Goal: Task Accomplishment & Management: Complete application form

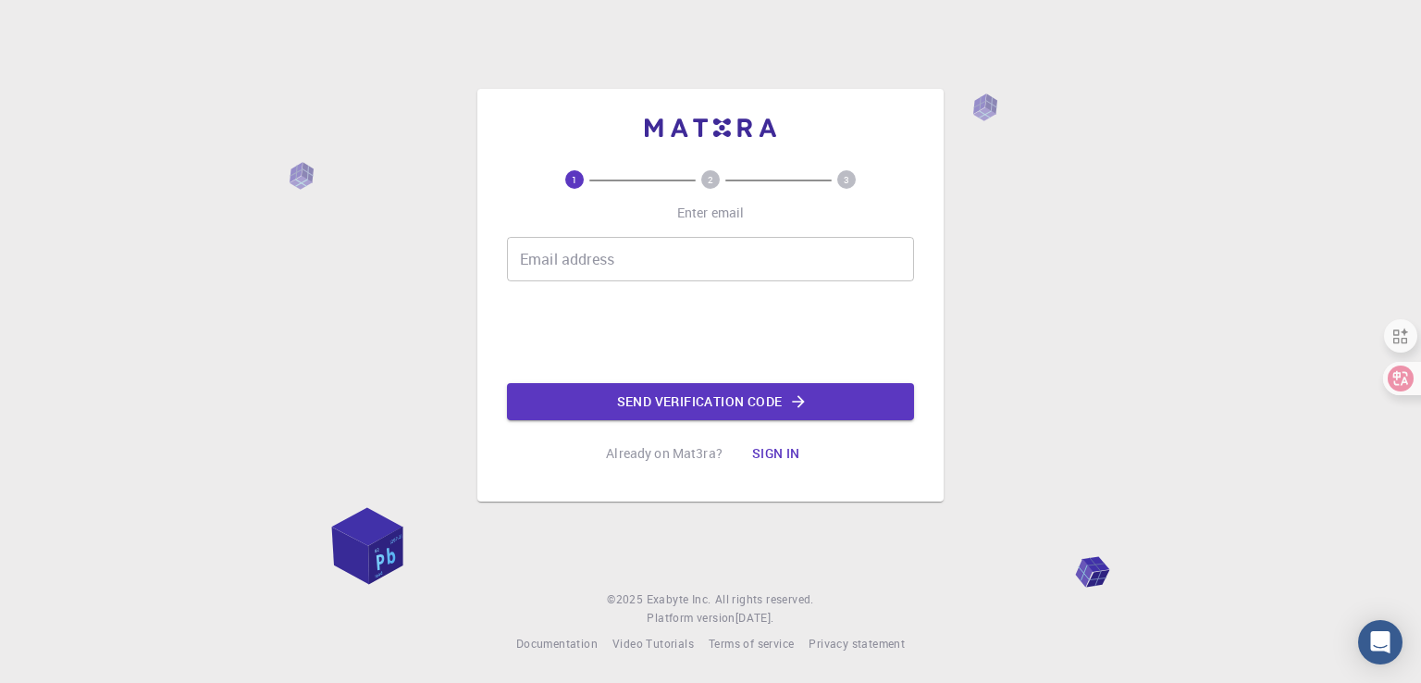
click at [592, 238] on div "Email address Email address" at bounding box center [710, 259] width 407 height 44
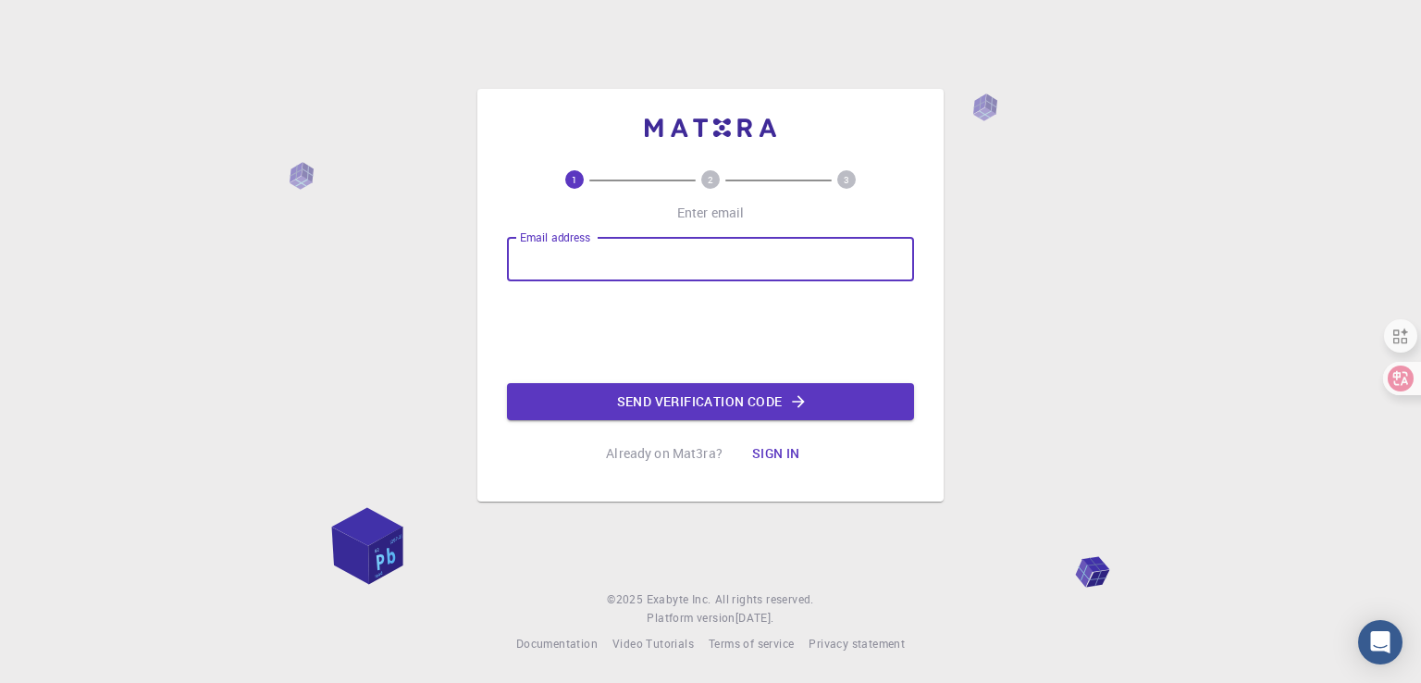
type input "[EMAIL_ADDRESS][DOMAIN_NAME]"
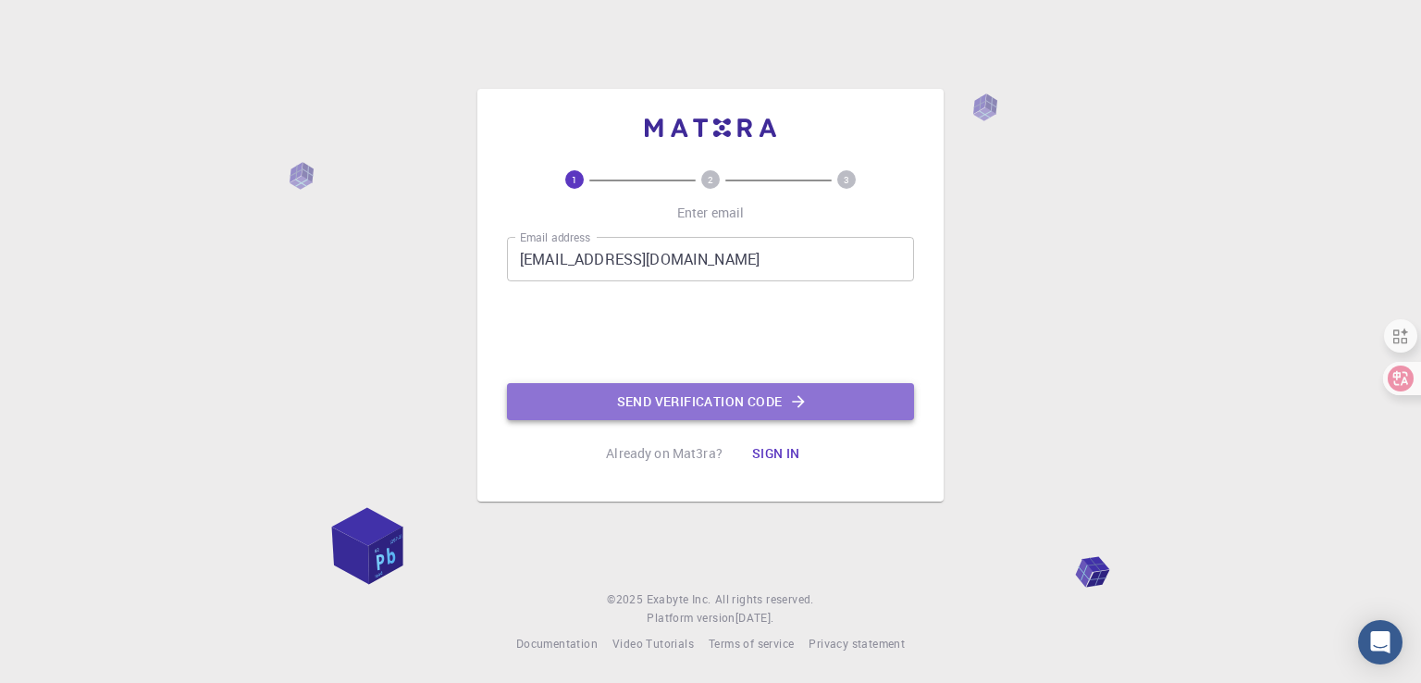
click at [703, 400] on button "Send verification code" at bounding box center [710, 401] width 407 height 37
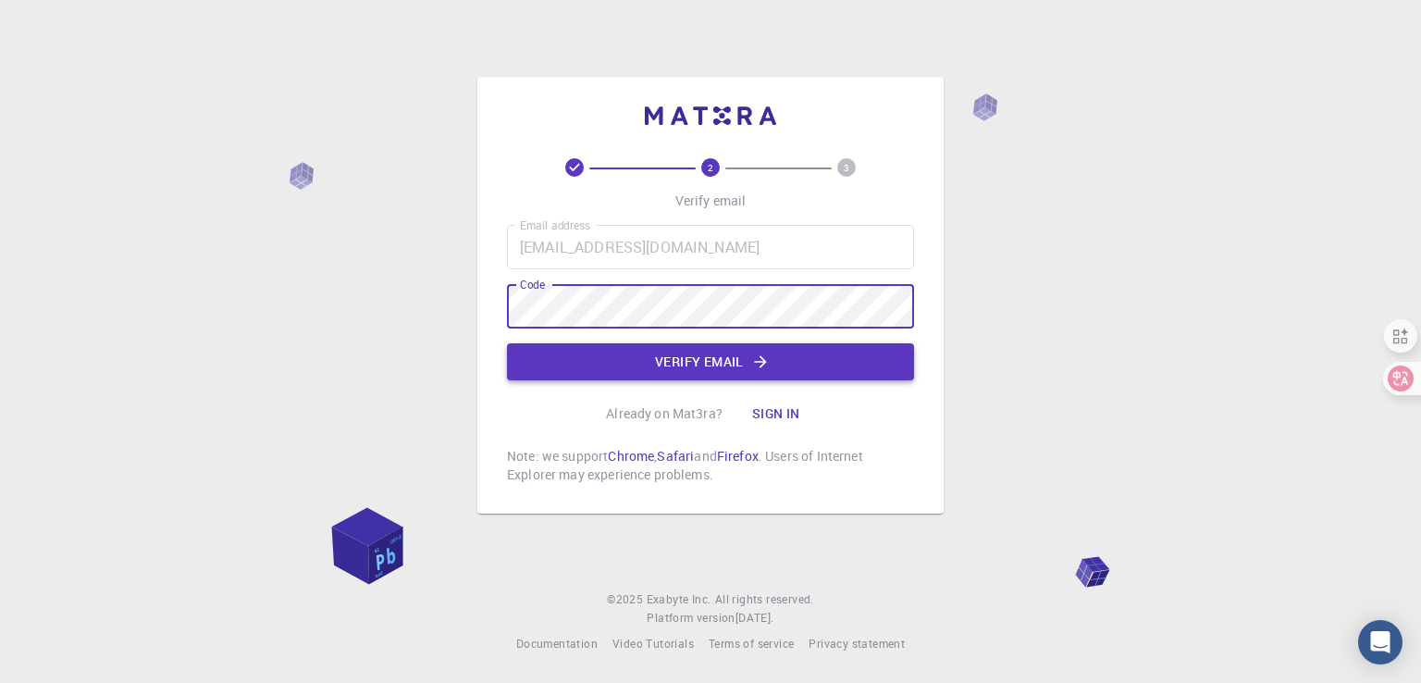
click at [712, 371] on button "Verify email" at bounding box center [710, 361] width 407 height 37
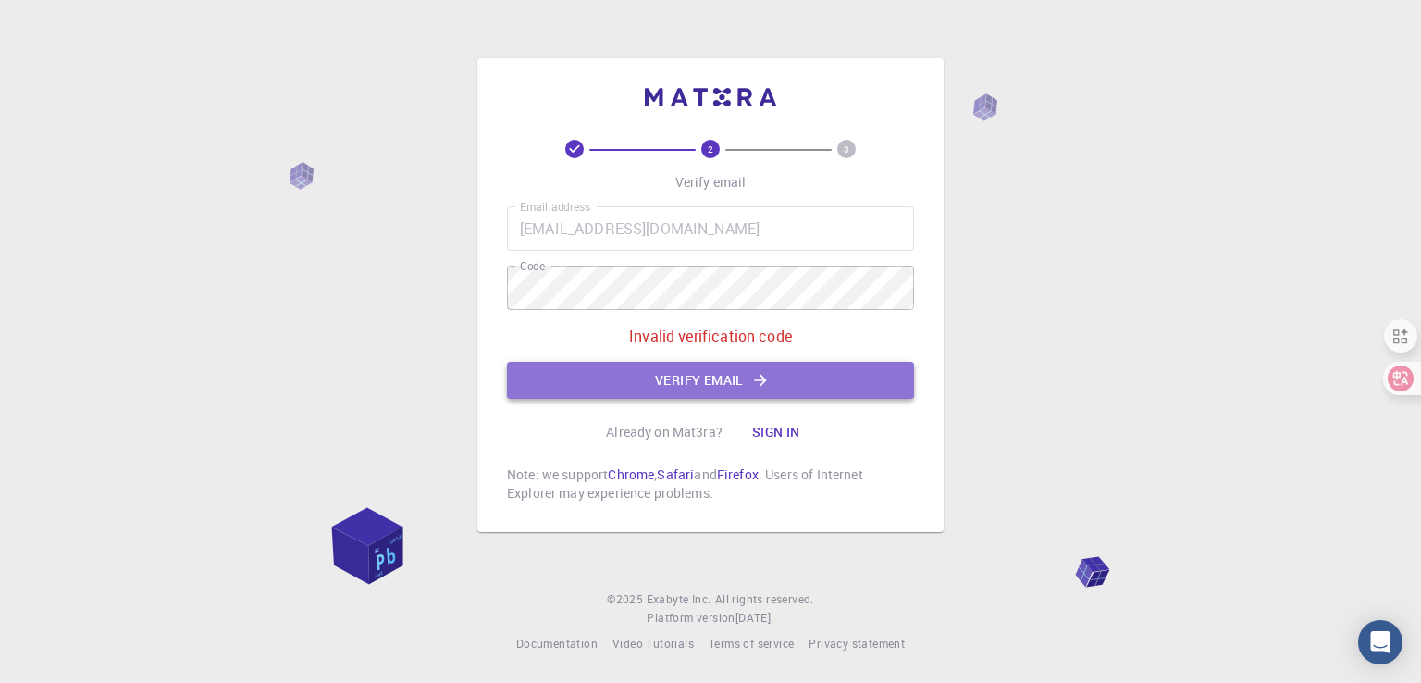
click at [708, 387] on button "Verify email" at bounding box center [710, 380] width 407 height 37
click at [744, 382] on button "Verify email" at bounding box center [710, 380] width 407 height 37
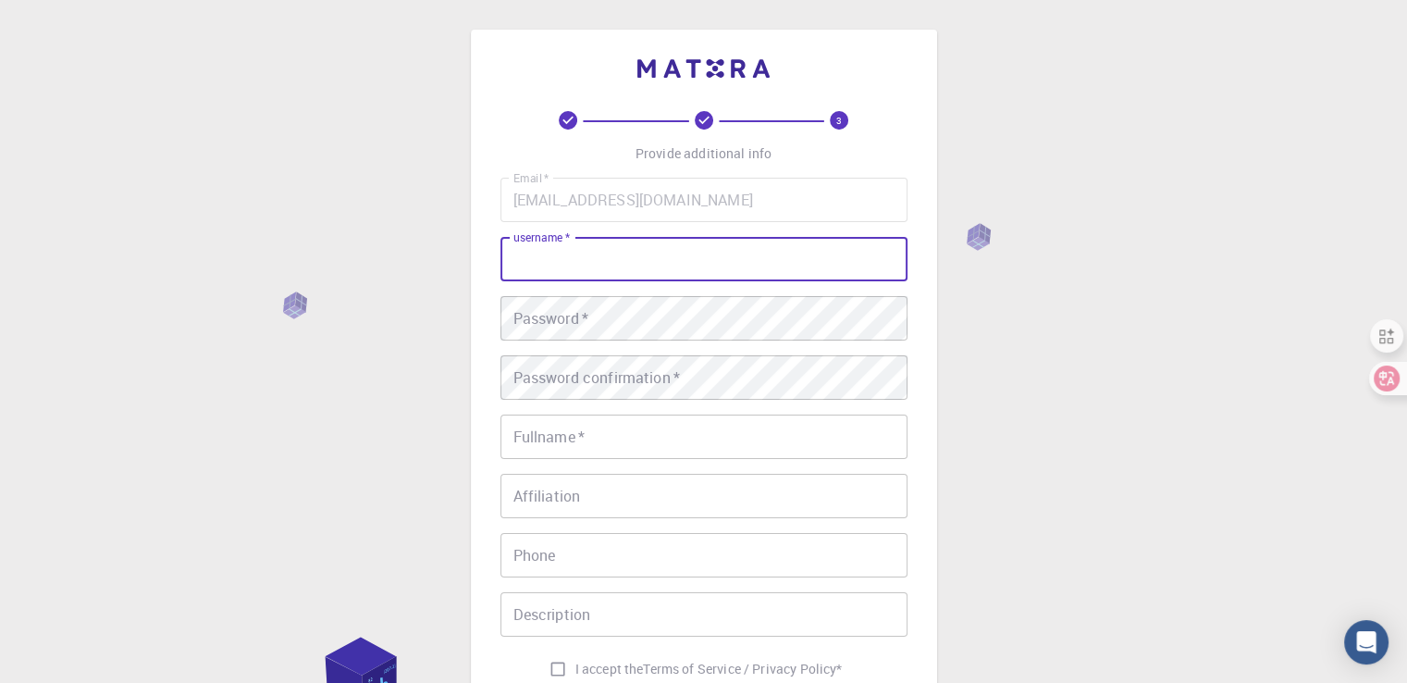
click at [611, 249] on input "username   *" at bounding box center [703, 259] width 407 height 44
click at [610, 259] on input "username   *" at bounding box center [703, 259] width 407 height 44
paste input "emarketeryt"
type input "emarketeryt"
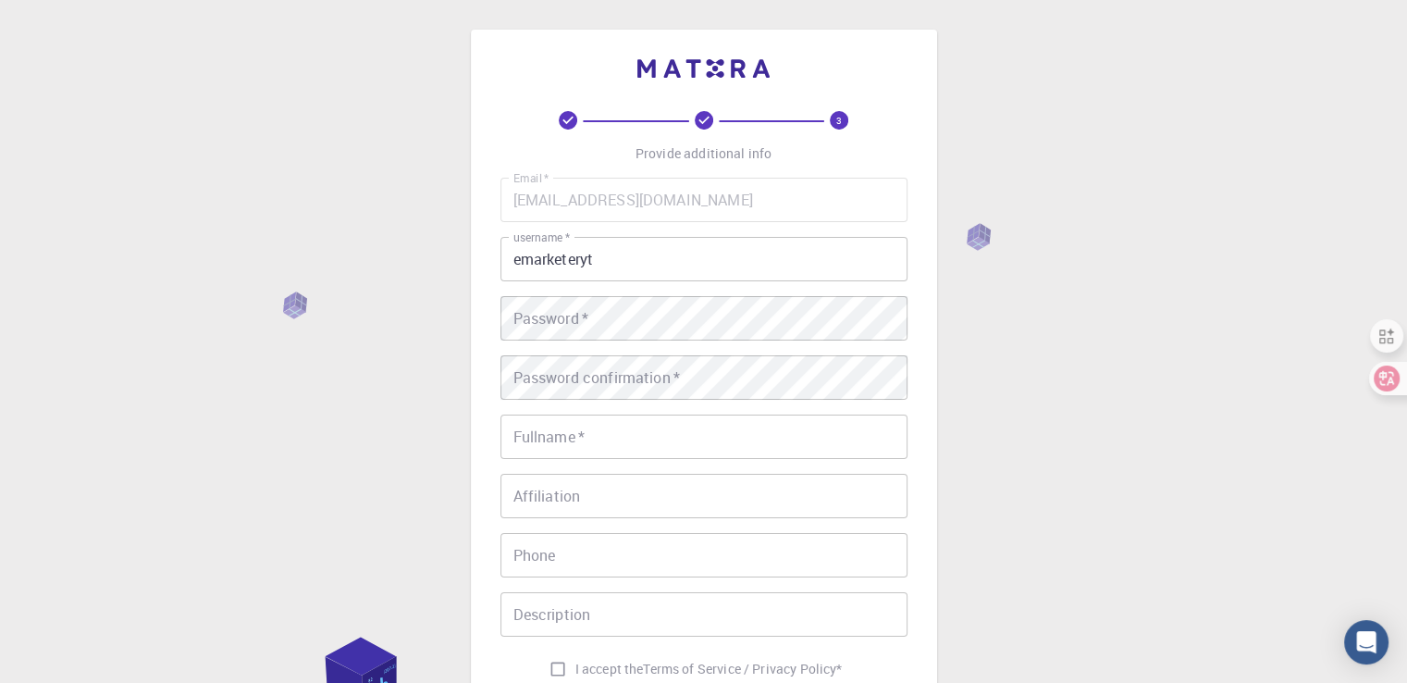
drag, startPoint x: 240, startPoint y: 253, endPoint x: 673, endPoint y: 287, distance: 434.1
click at [240, 253] on div "3 Provide additional info Email   * [EMAIL_ADDRESS][DOMAIN_NAME] Email   * user…" at bounding box center [703, 471] width 1407 height 942
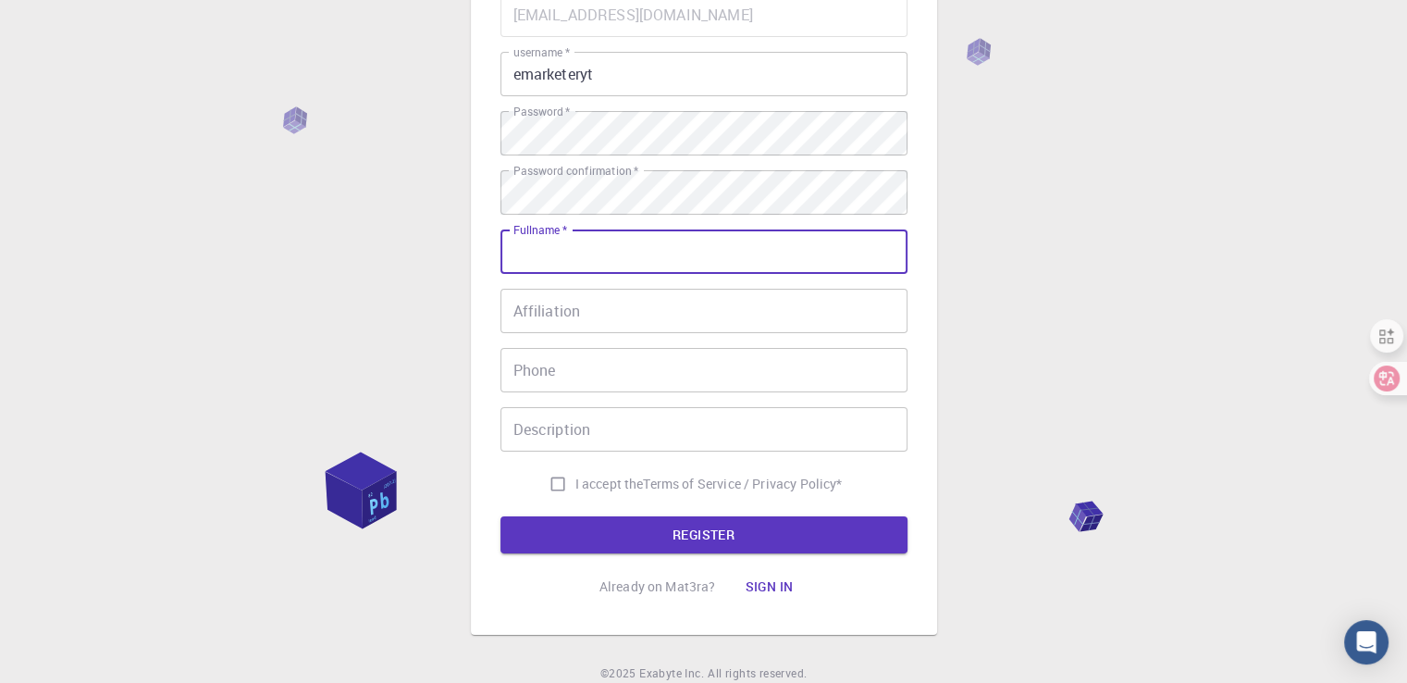
click at [605, 257] on input "Fullname   *" at bounding box center [703, 251] width 407 height 44
type input "digital solution"
type input "8762562728"
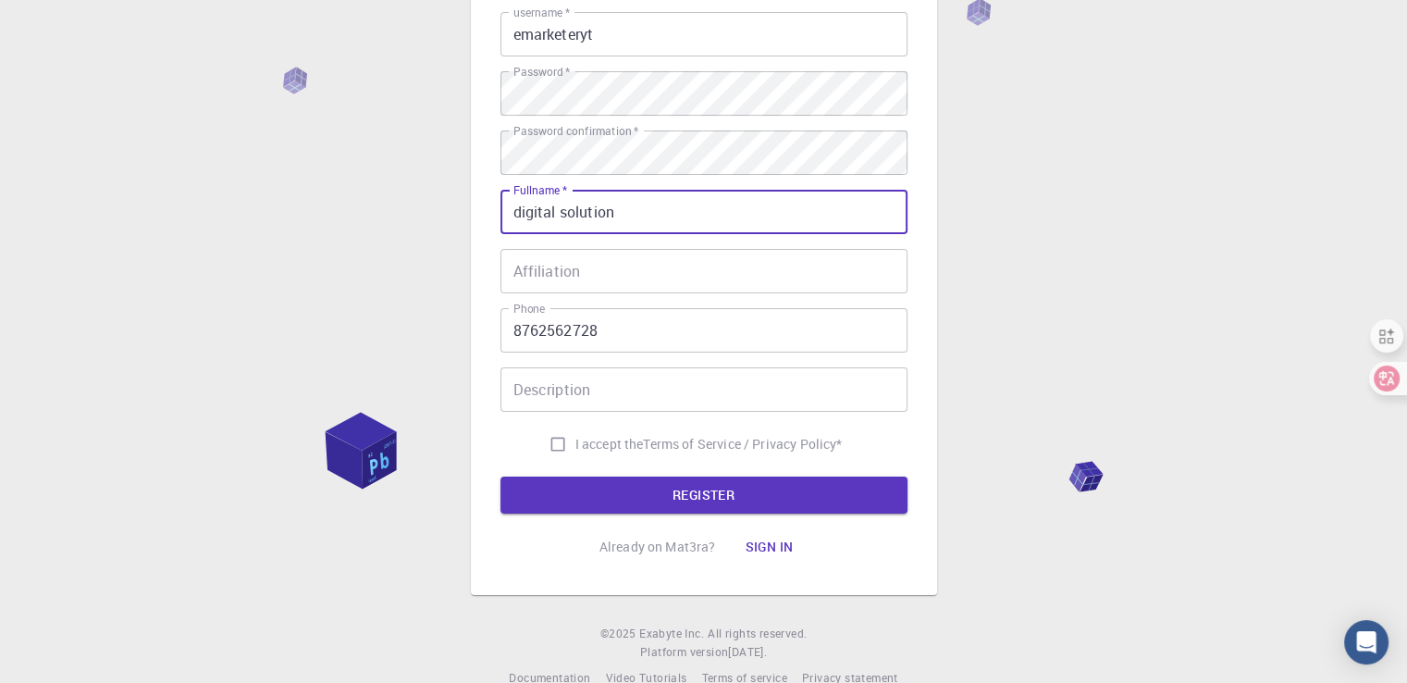
scroll to position [259, 0]
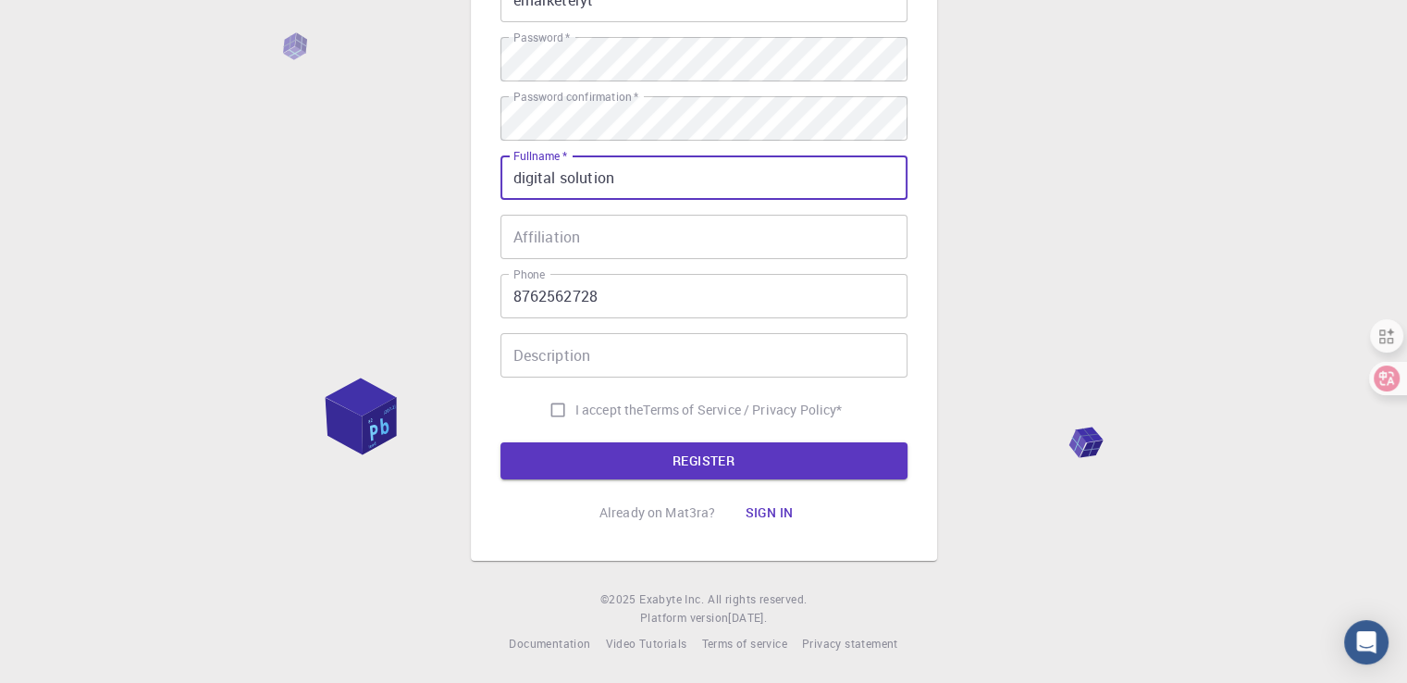
click at [642, 243] on input "Affiliation" at bounding box center [703, 237] width 407 height 44
click at [607, 179] on input "digital solution" at bounding box center [703, 177] width 407 height 44
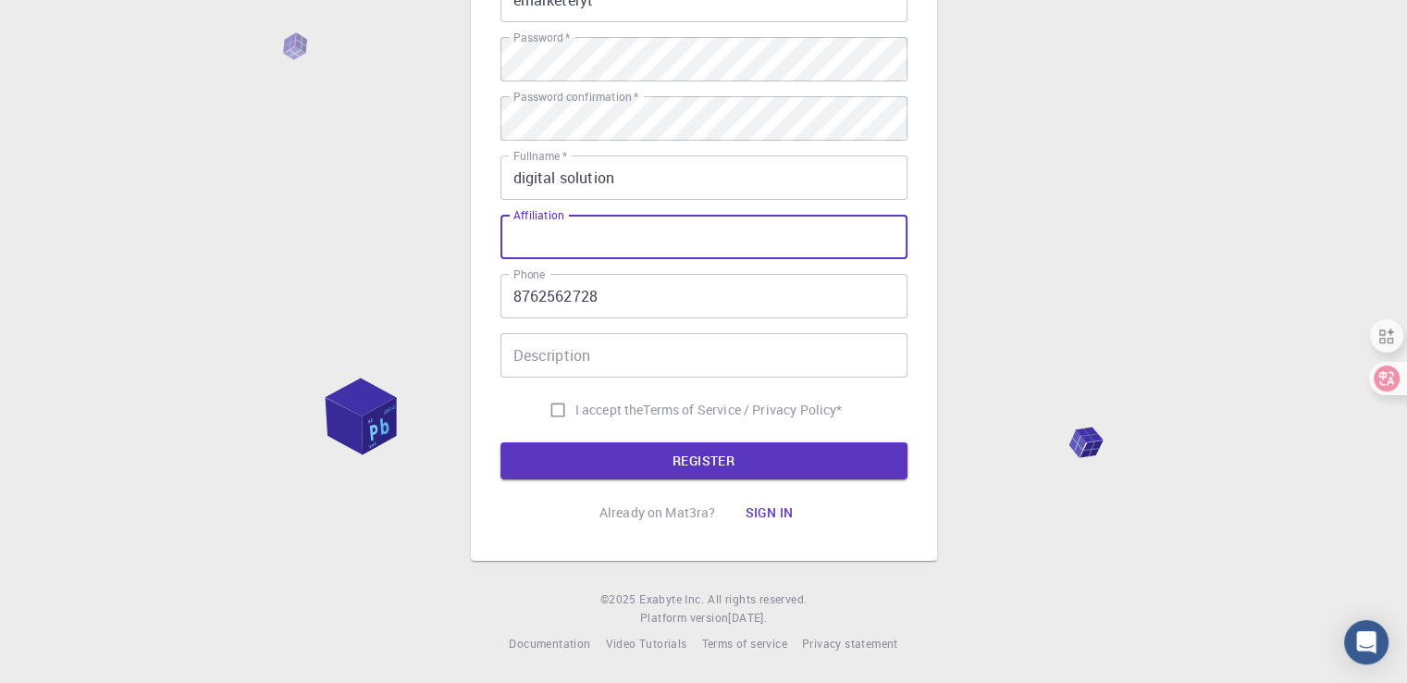
click at [588, 244] on input "Affiliation" at bounding box center [703, 237] width 407 height 44
paste input "digital solution"
type input "digital solution"
click at [559, 363] on input "Description" at bounding box center [703, 355] width 407 height 44
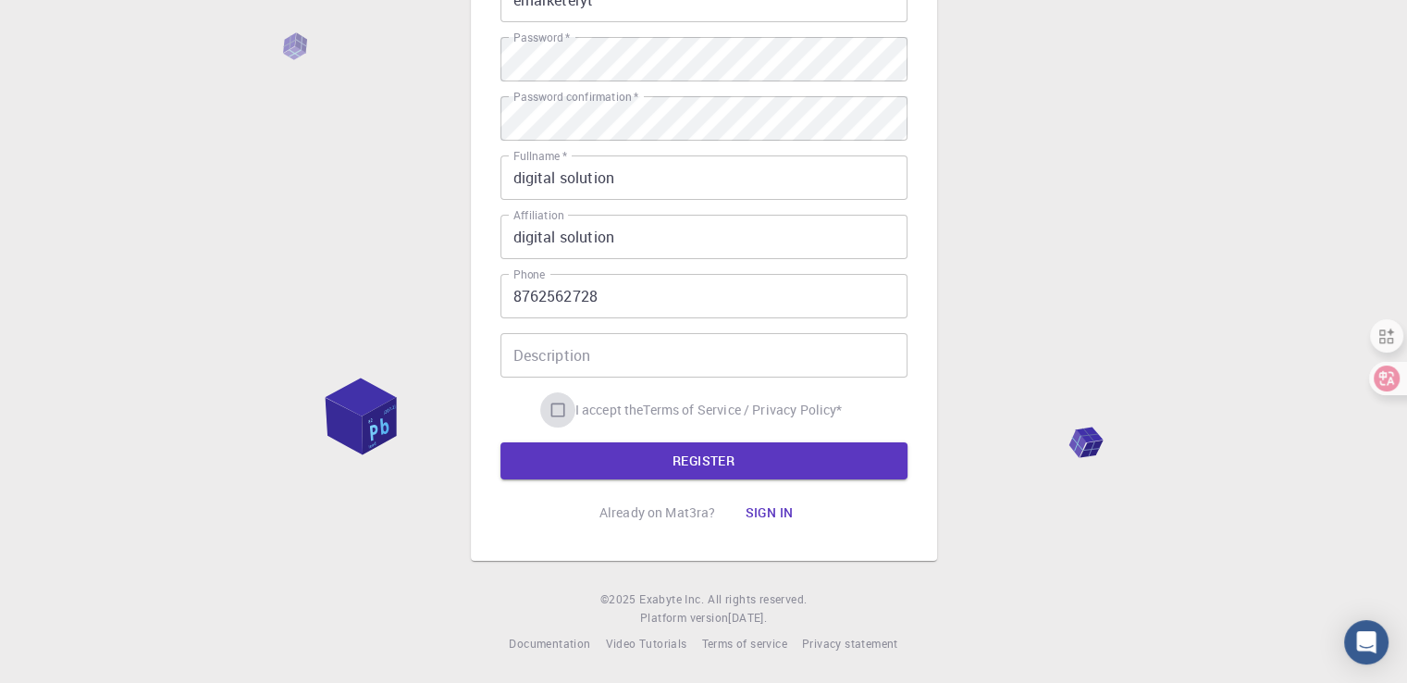
click at [551, 411] on input "I accept the Terms of Service / Privacy Policy *" at bounding box center [557, 409] width 35 height 35
checkbox input "true"
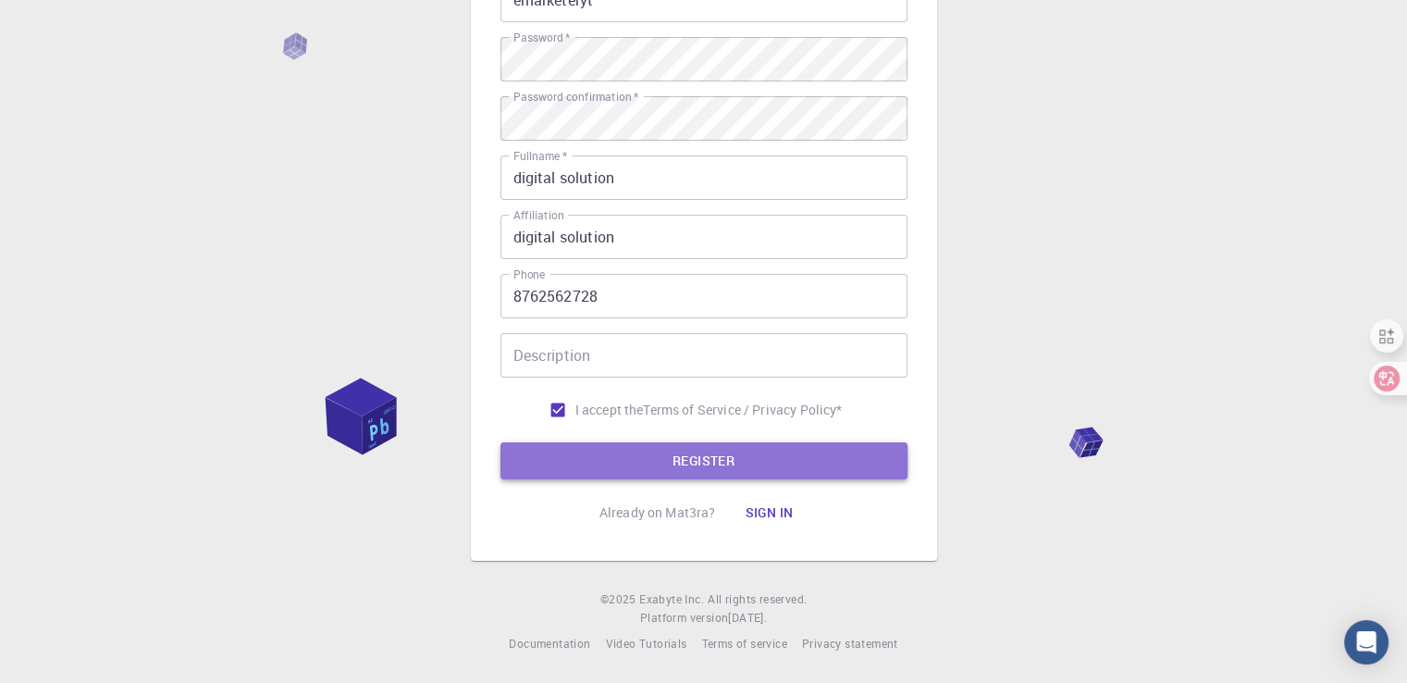
click at [696, 460] on button "REGISTER" at bounding box center [703, 460] width 407 height 37
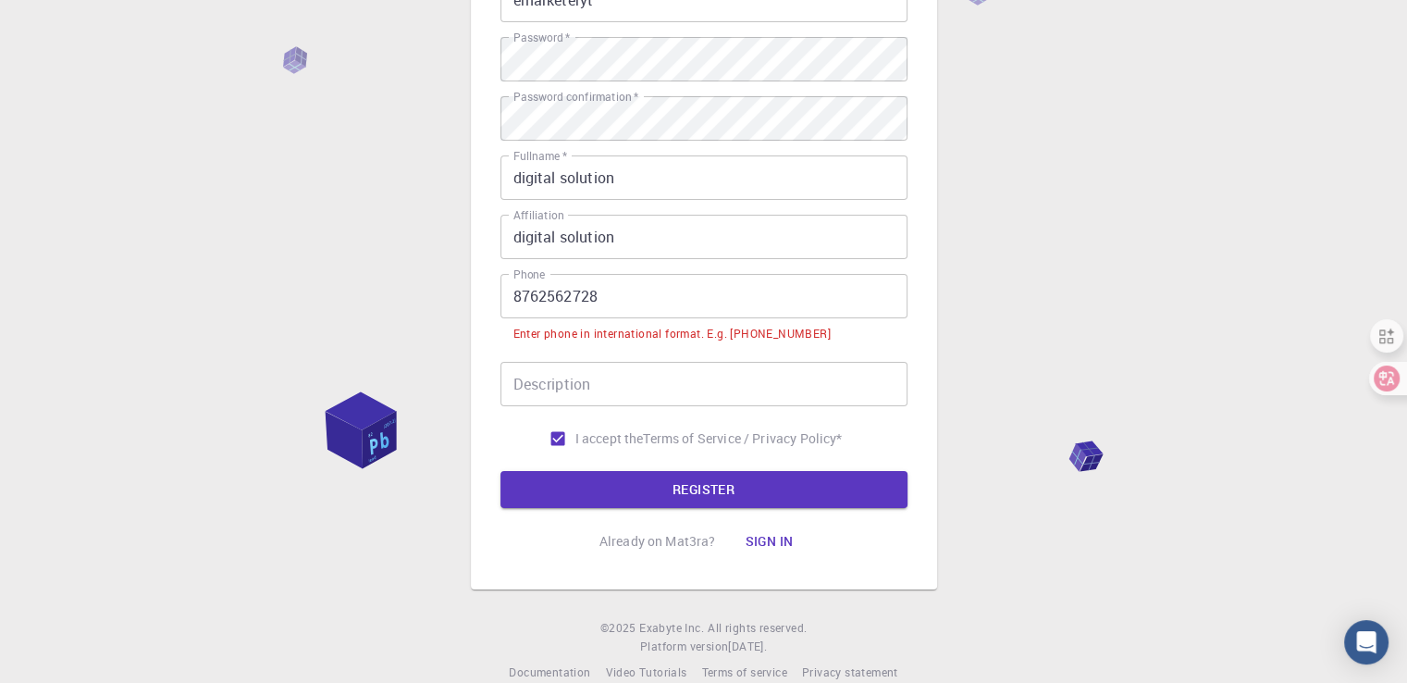
click at [620, 367] on input "Description" at bounding box center [703, 384] width 407 height 44
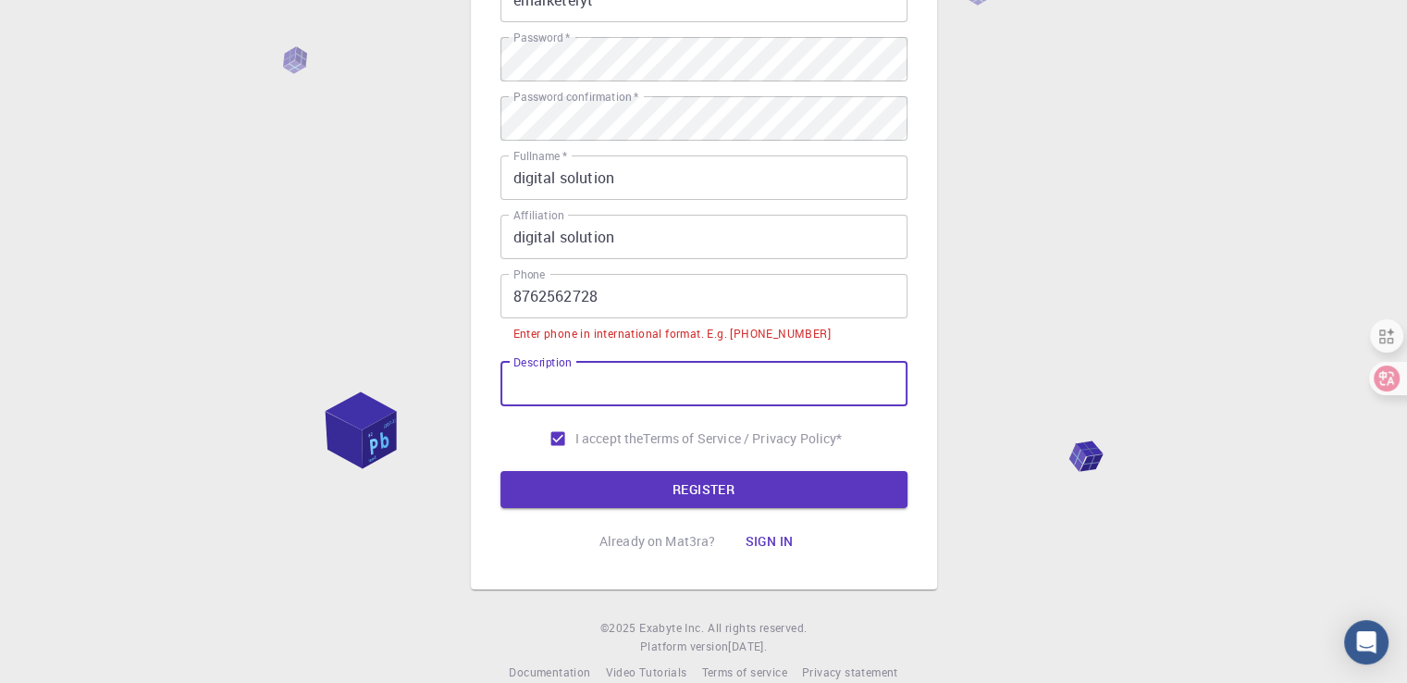
paste input "digital solution"
type input "digital solution"
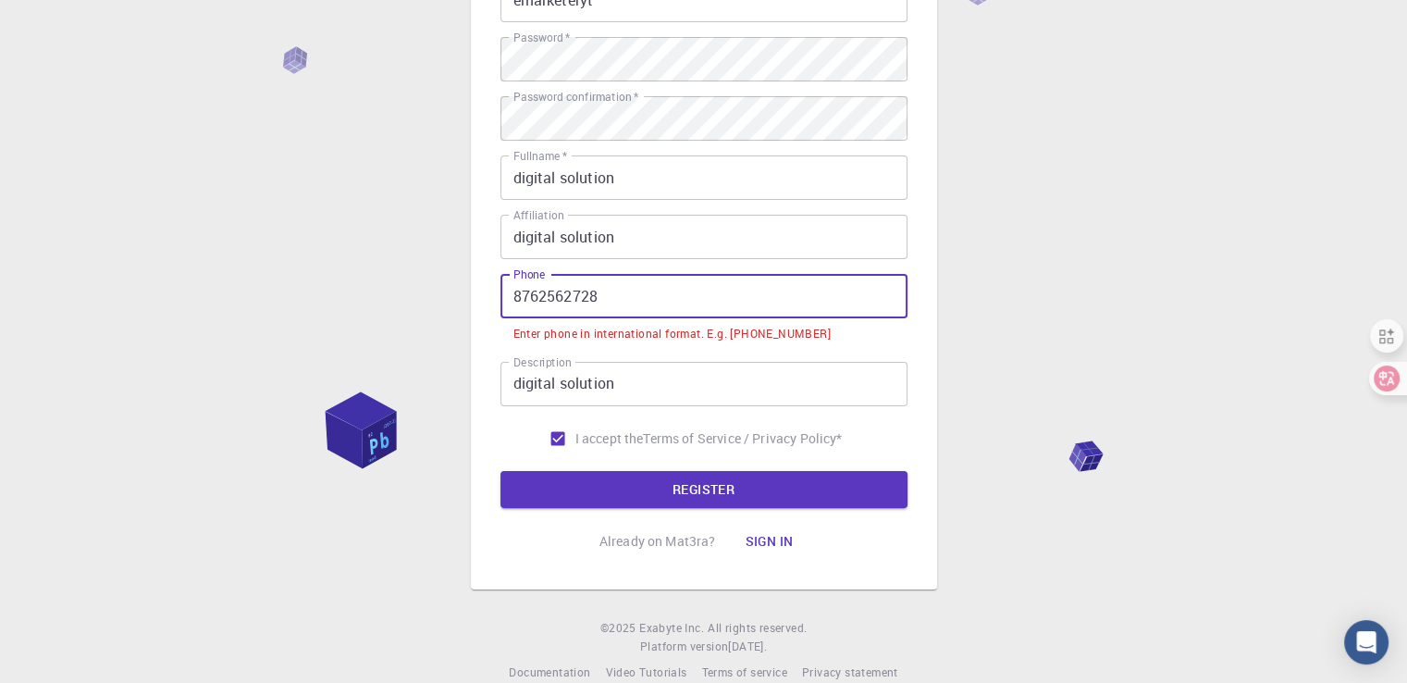
click at [635, 283] on input "8762562728" at bounding box center [703, 296] width 407 height 44
click at [636, 286] on input "8762562728" at bounding box center [703, 296] width 407 height 44
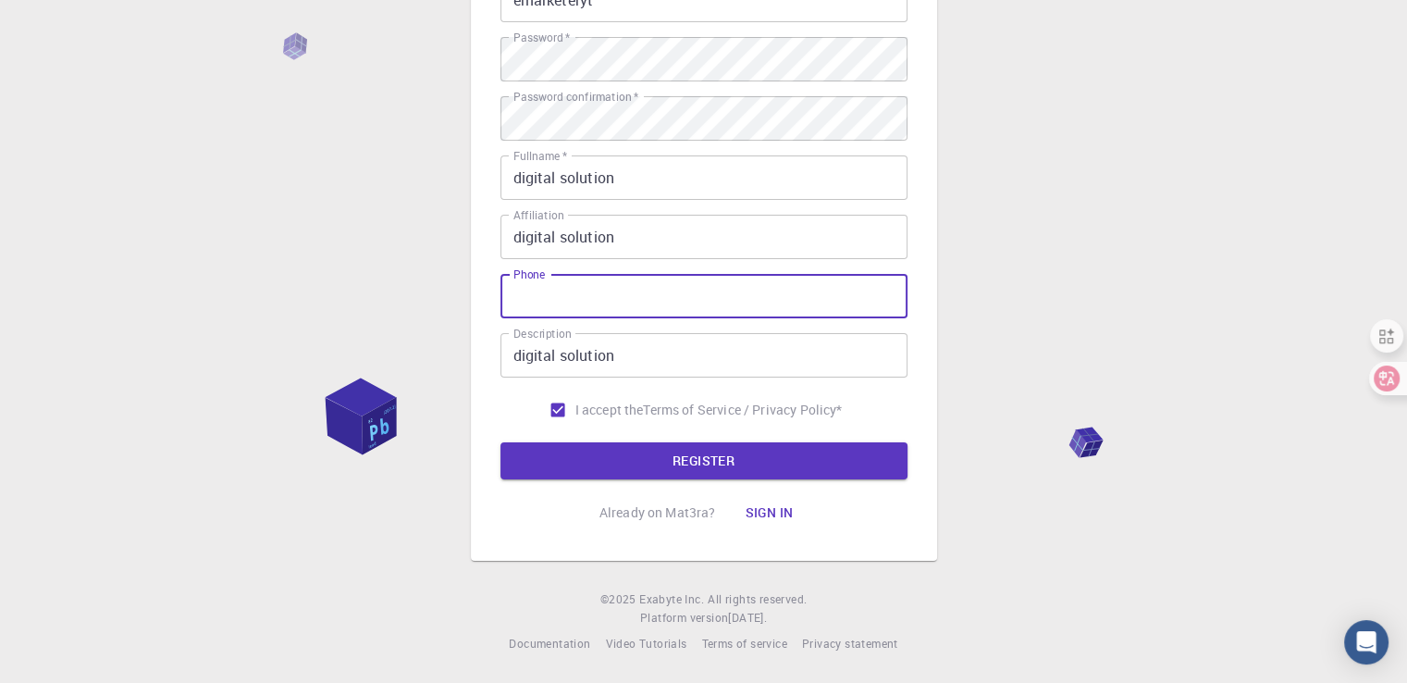
type input "_"
type input "[PHONE_NUMBER]"
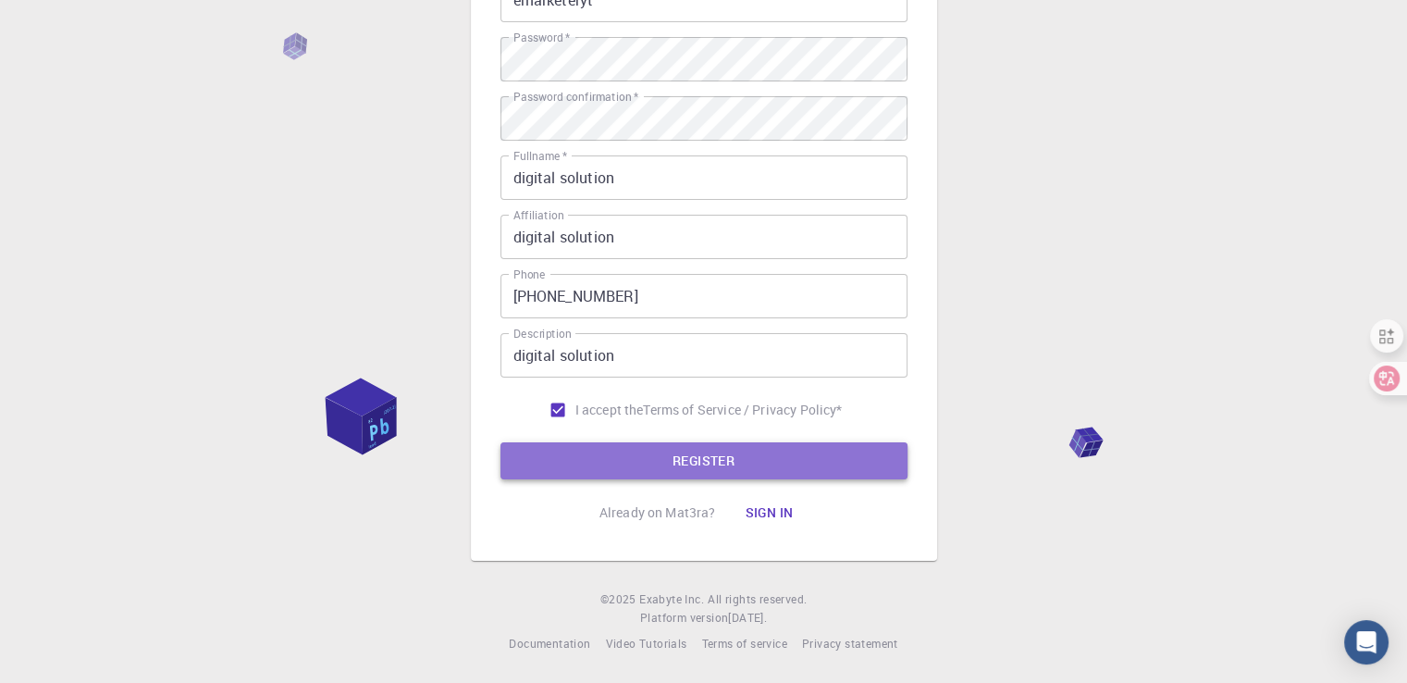
click at [705, 462] on button "REGISTER" at bounding box center [703, 460] width 407 height 37
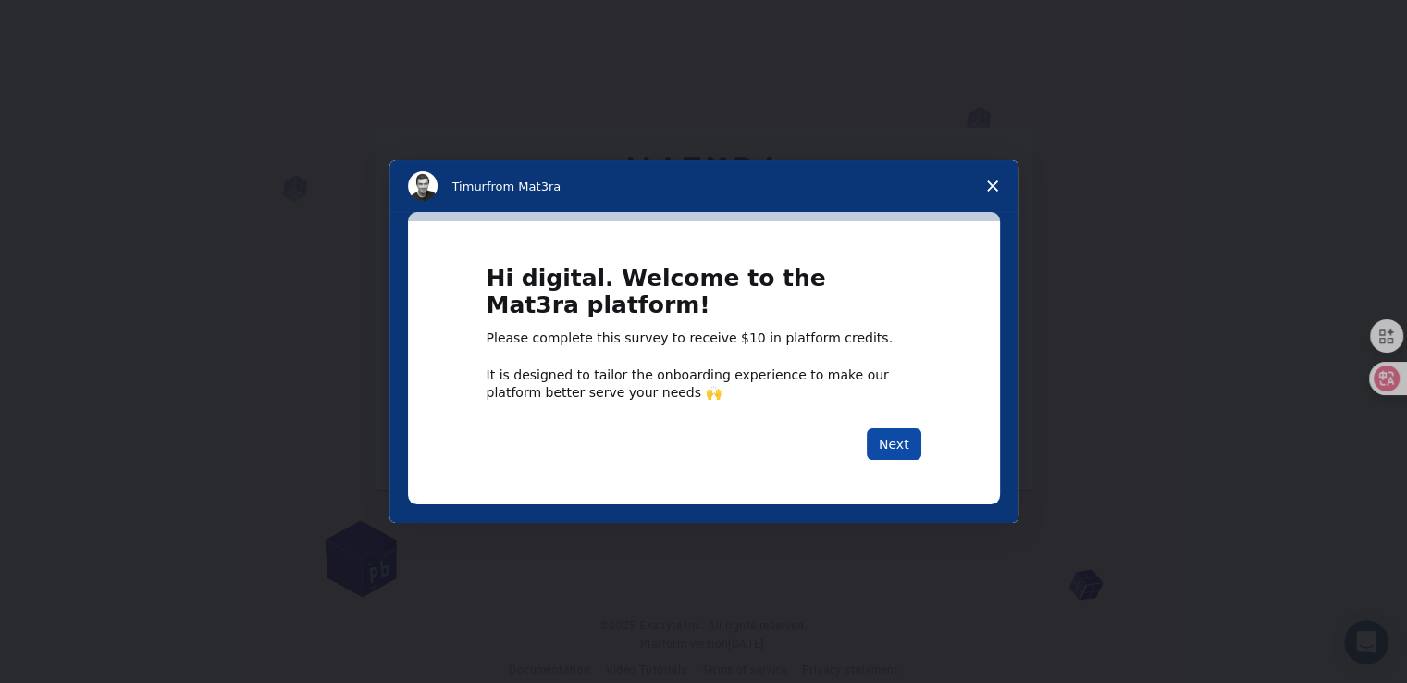
click at [881, 443] on button "Next" at bounding box center [894, 443] width 55 height 31
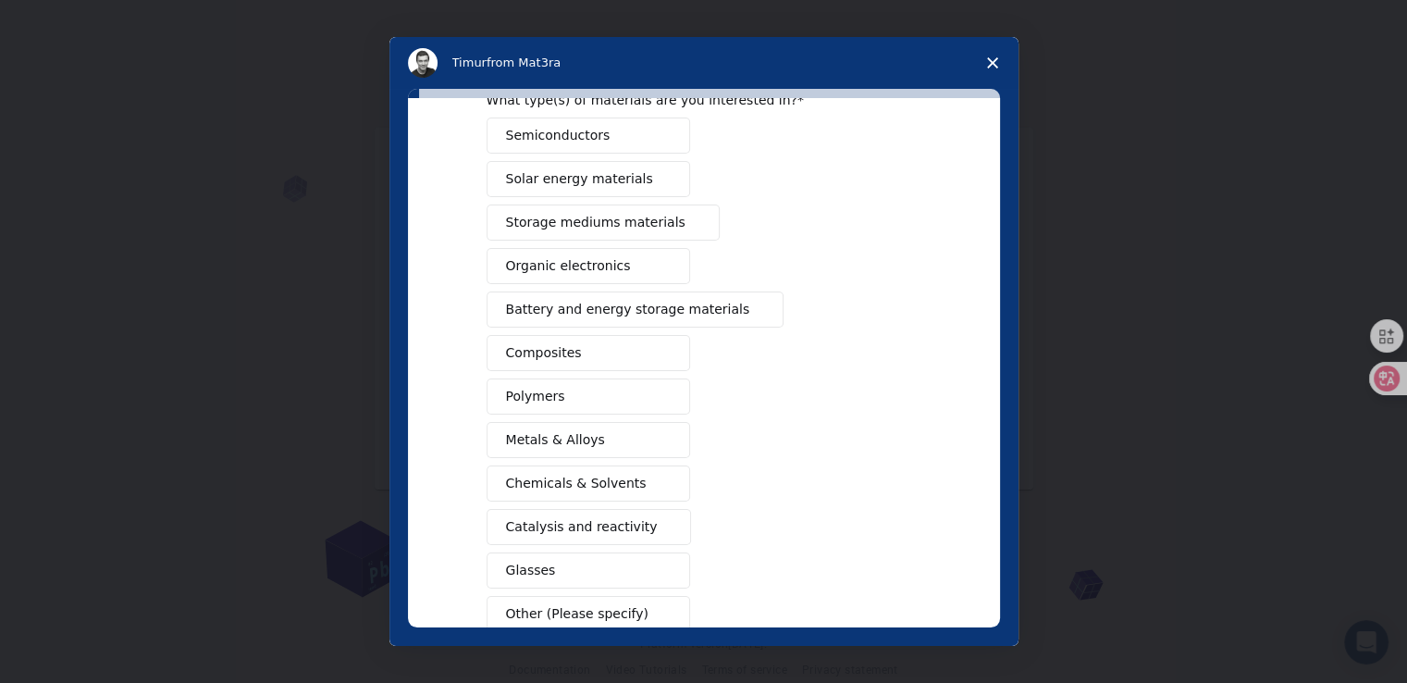
scroll to position [205, 0]
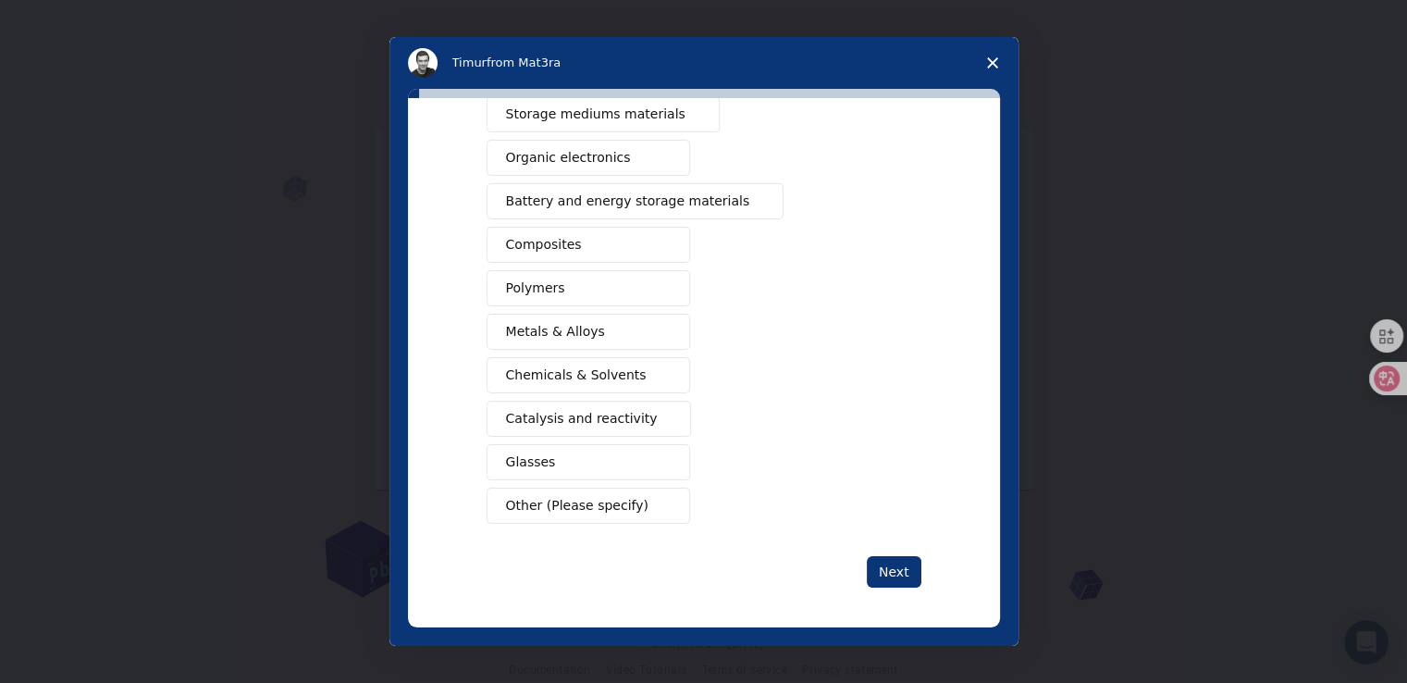
click at [996, 60] on icon "Close survey" at bounding box center [992, 62] width 11 height 11
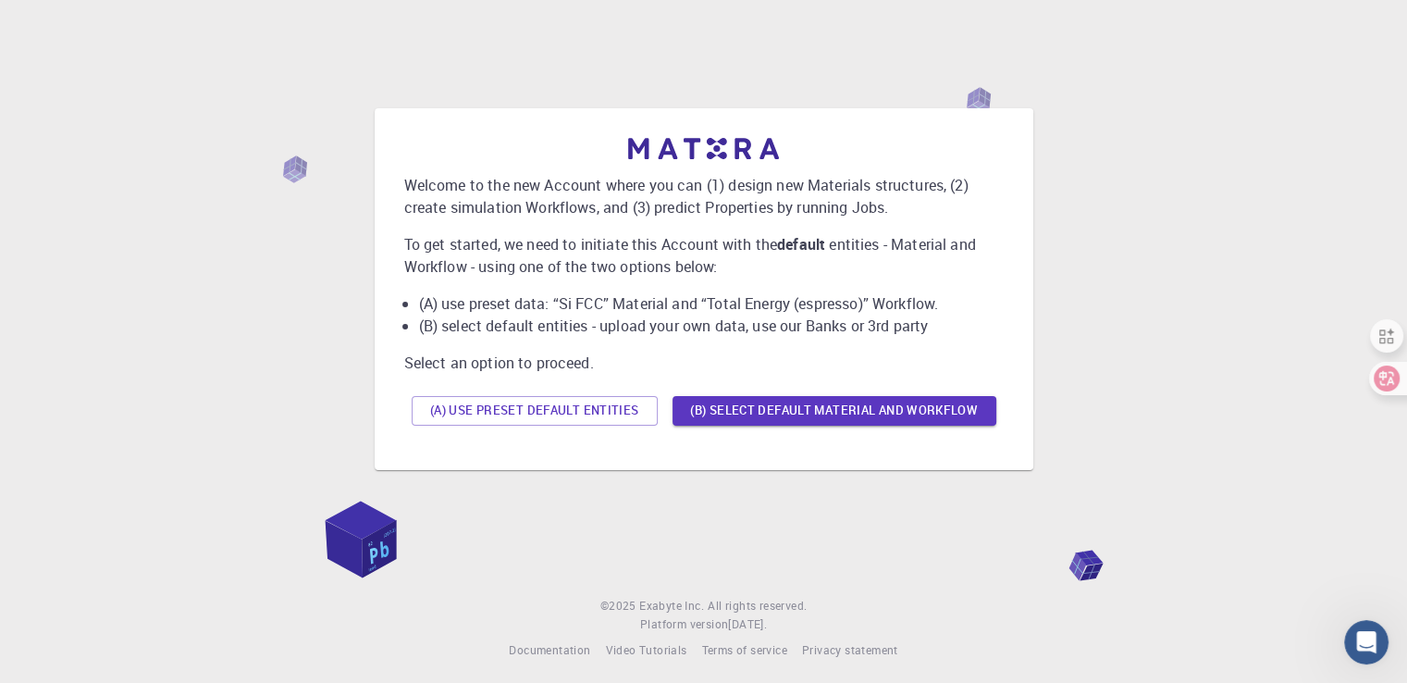
scroll to position [26, 0]
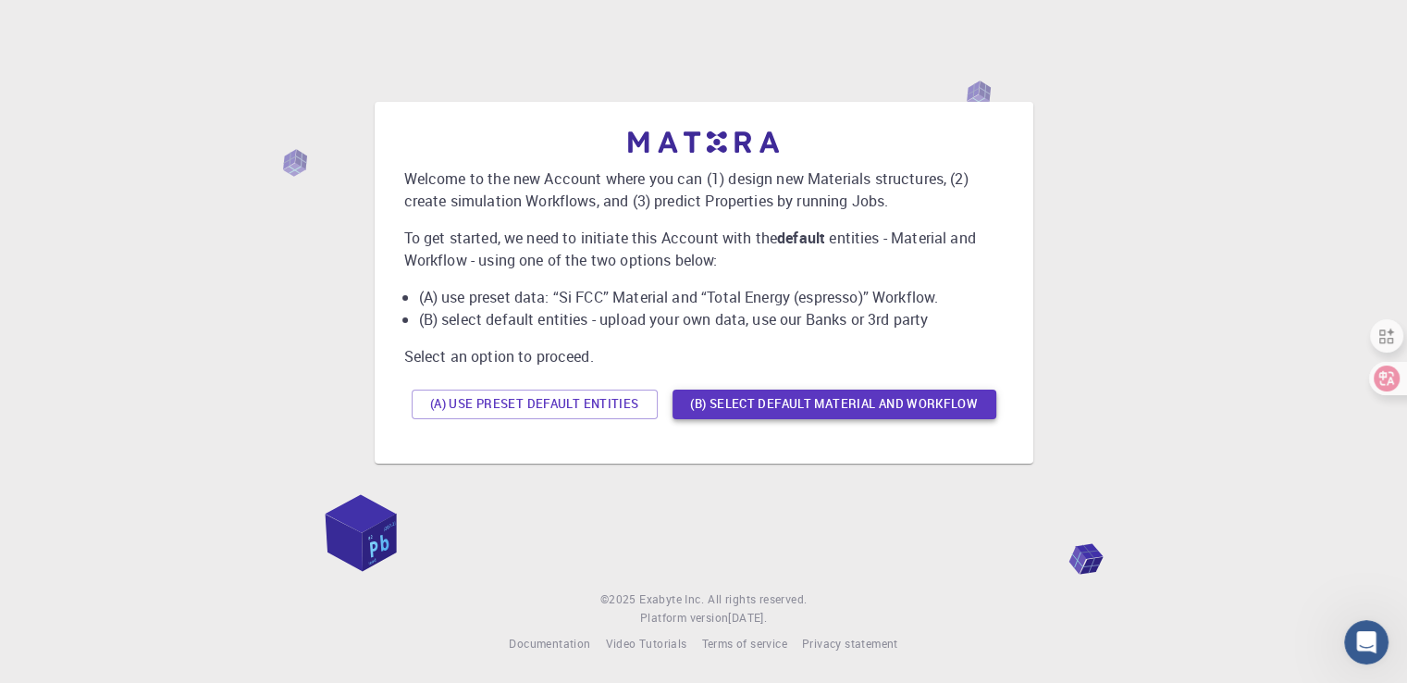
click at [803, 408] on button "(B) Select default material and workflow" at bounding box center [834, 404] width 324 height 30
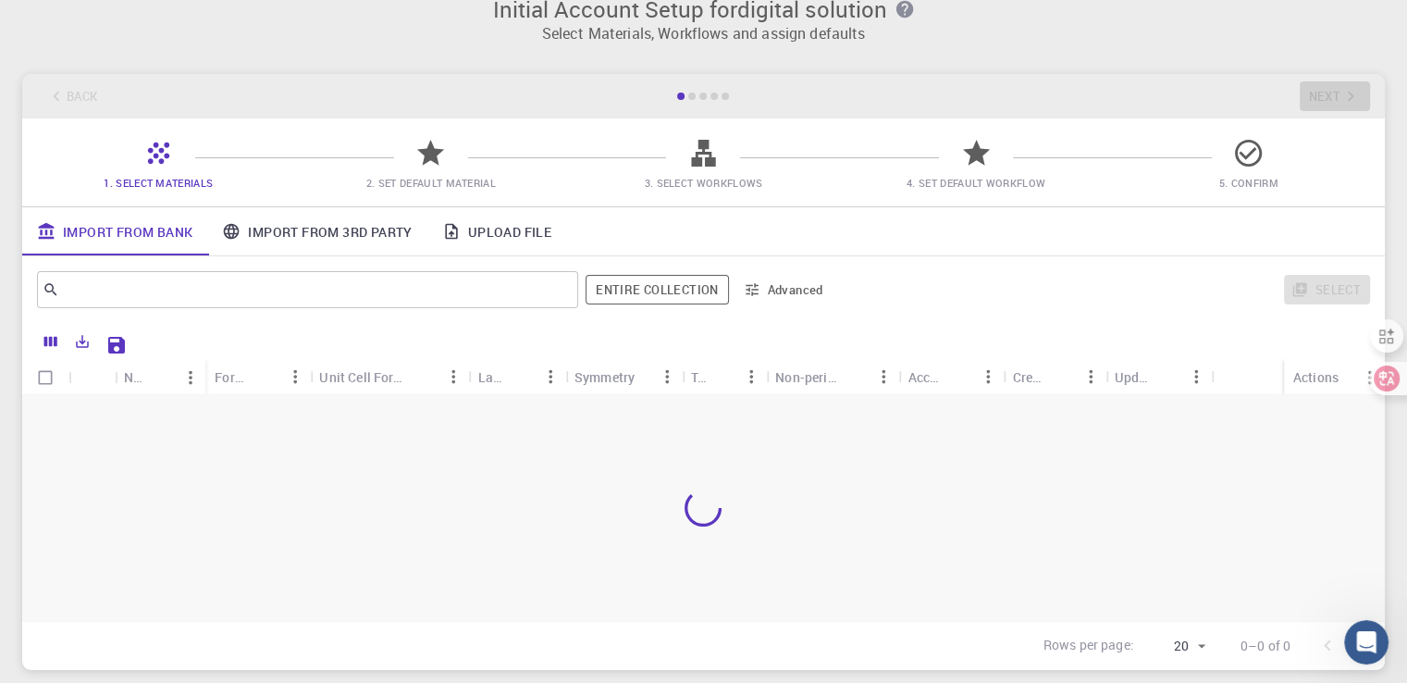
scroll to position [0, 0]
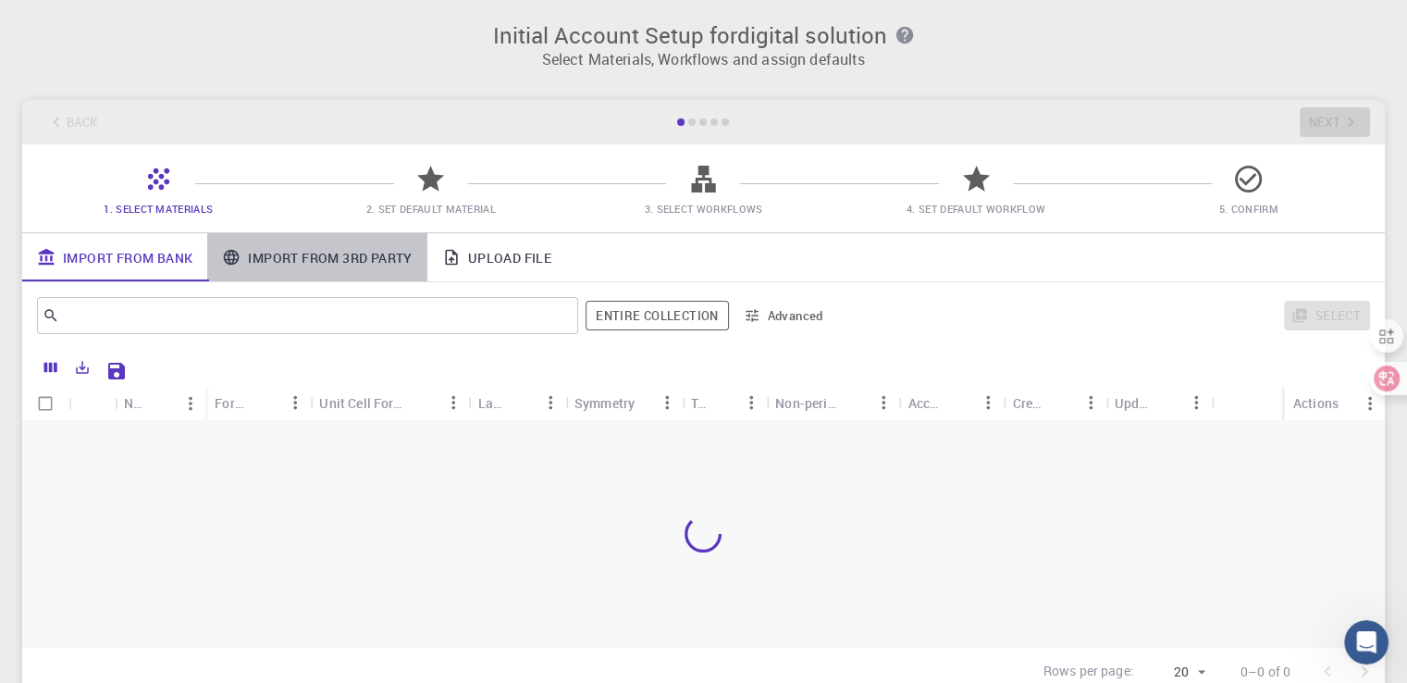
click at [326, 264] on link "Import From 3rd Party" at bounding box center [316, 257] width 219 height 48
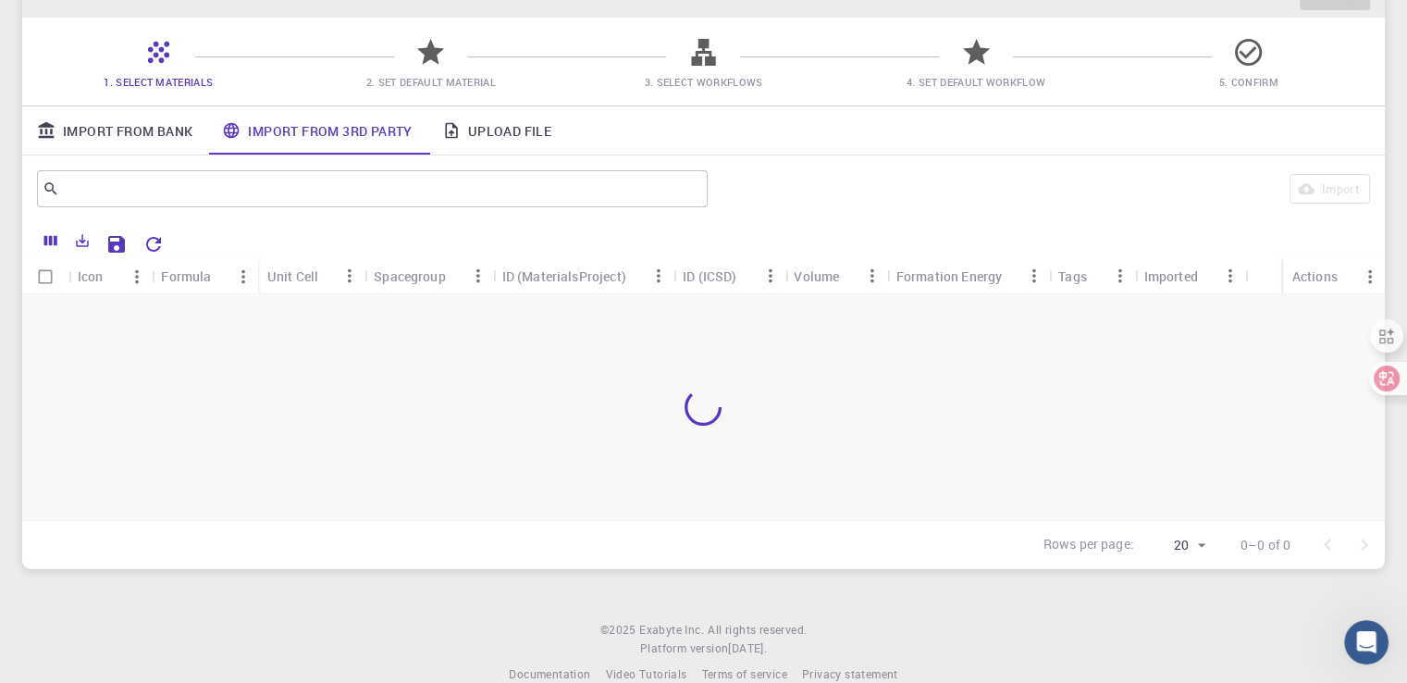
scroll to position [157, 0]
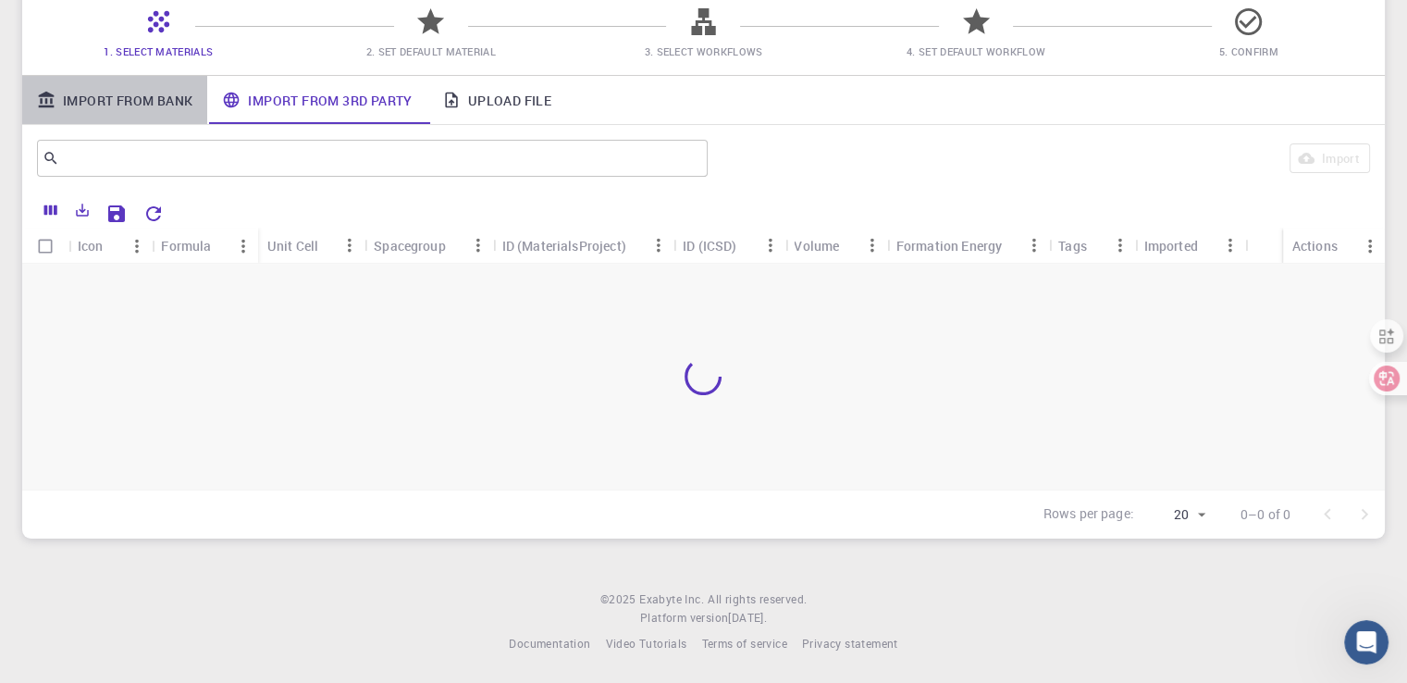
click at [91, 106] on link "Import From Bank" at bounding box center [114, 100] width 185 height 48
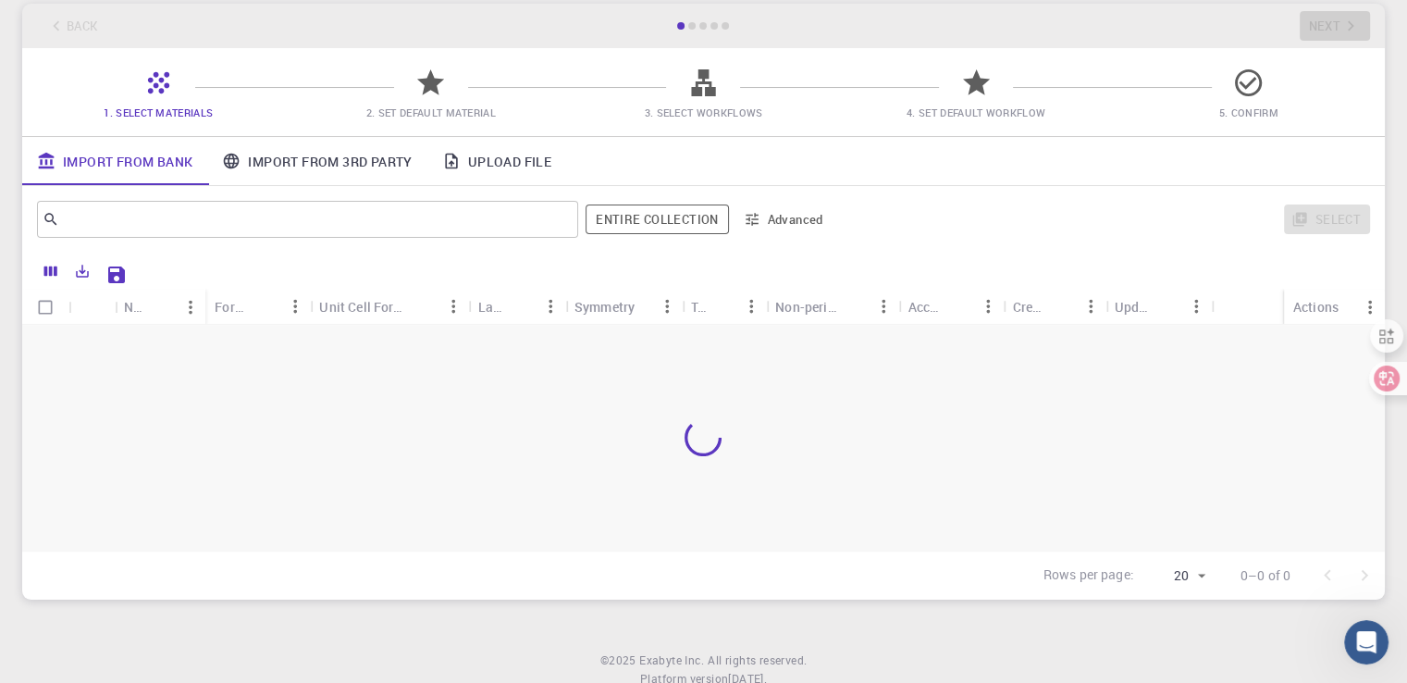
scroll to position [65, 0]
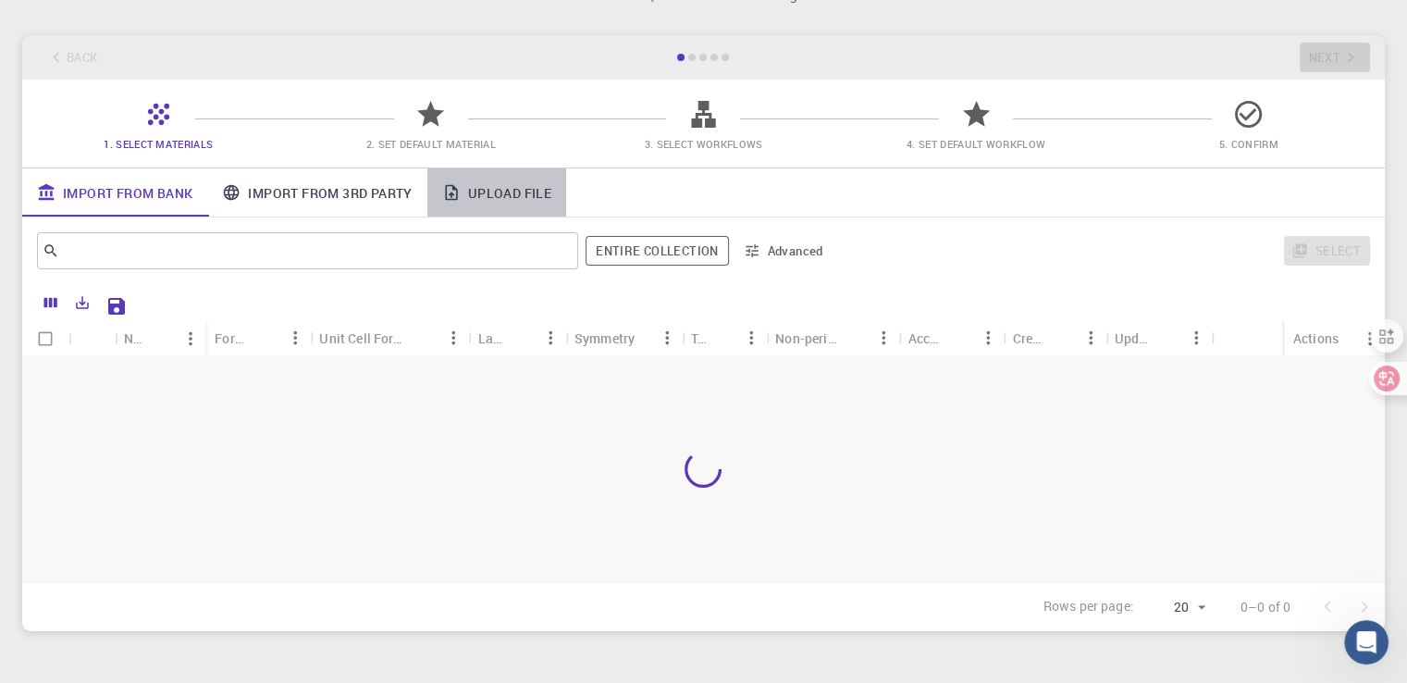
click at [508, 196] on link "Upload File" at bounding box center [496, 192] width 139 height 48
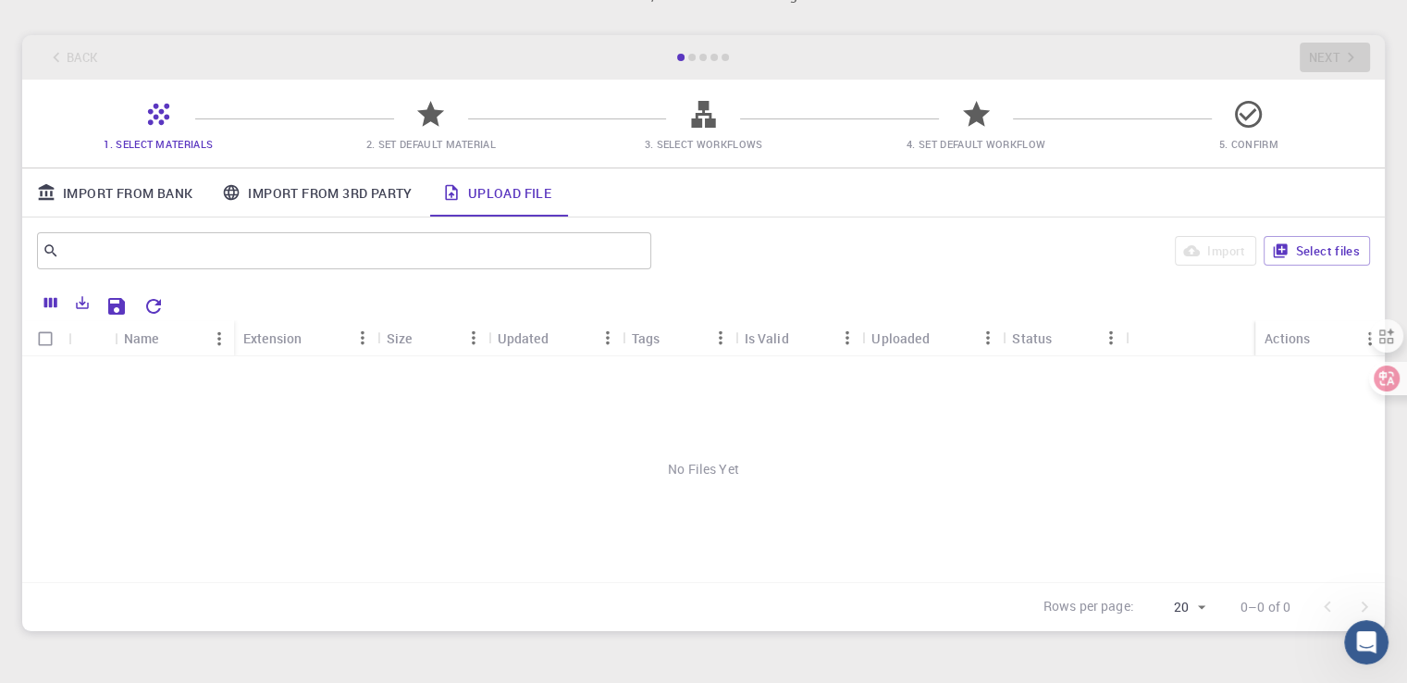
scroll to position [0, 0]
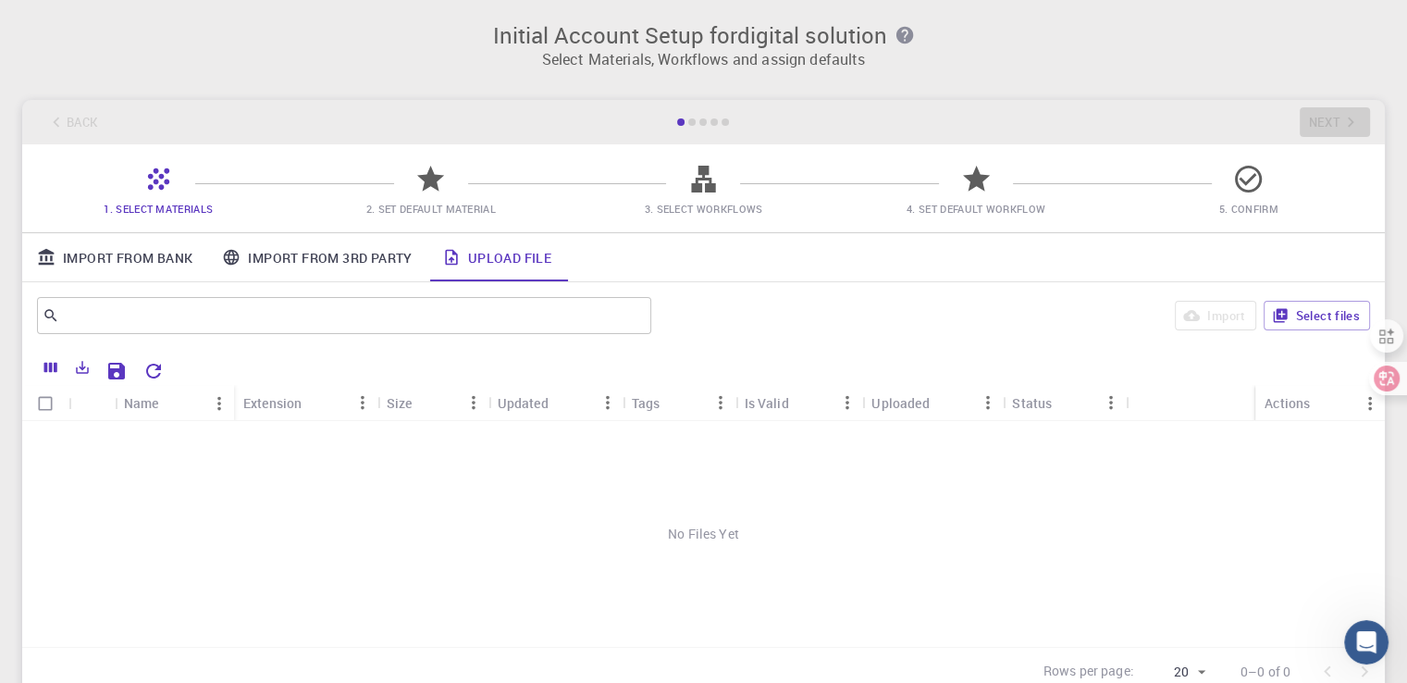
click at [698, 190] on icon at bounding box center [703, 179] width 24 height 27
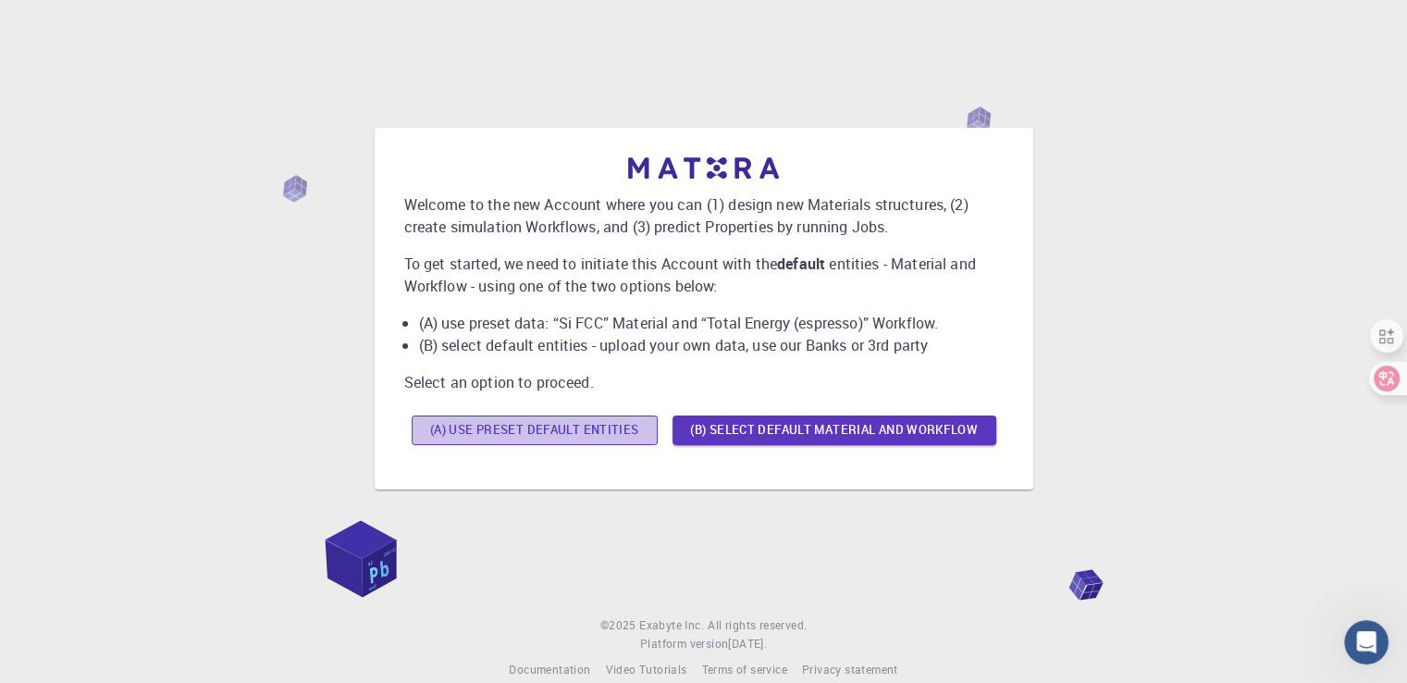
click at [556, 432] on button "(A) Use preset default entities" at bounding box center [535, 430] width 246 height 30
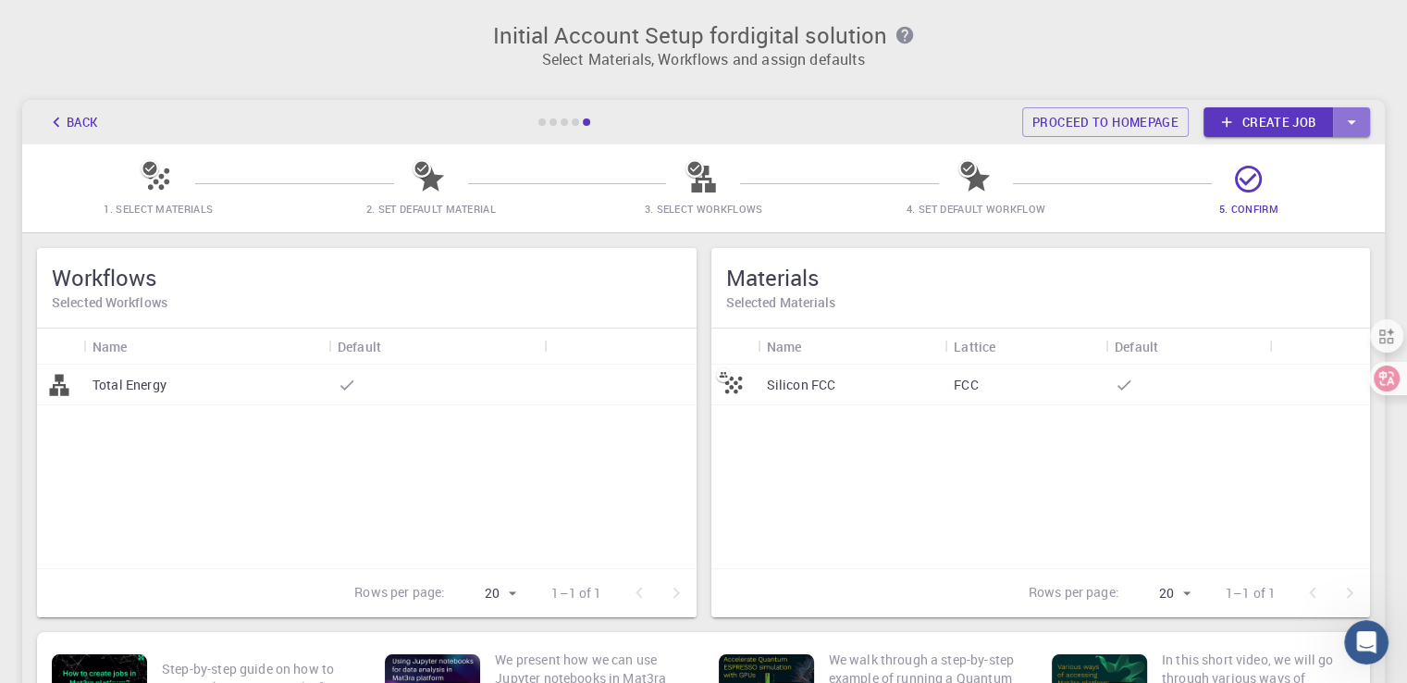
click at [1356, 127] on icon "button" at bounding box center [1351, 122] width 20 height 20
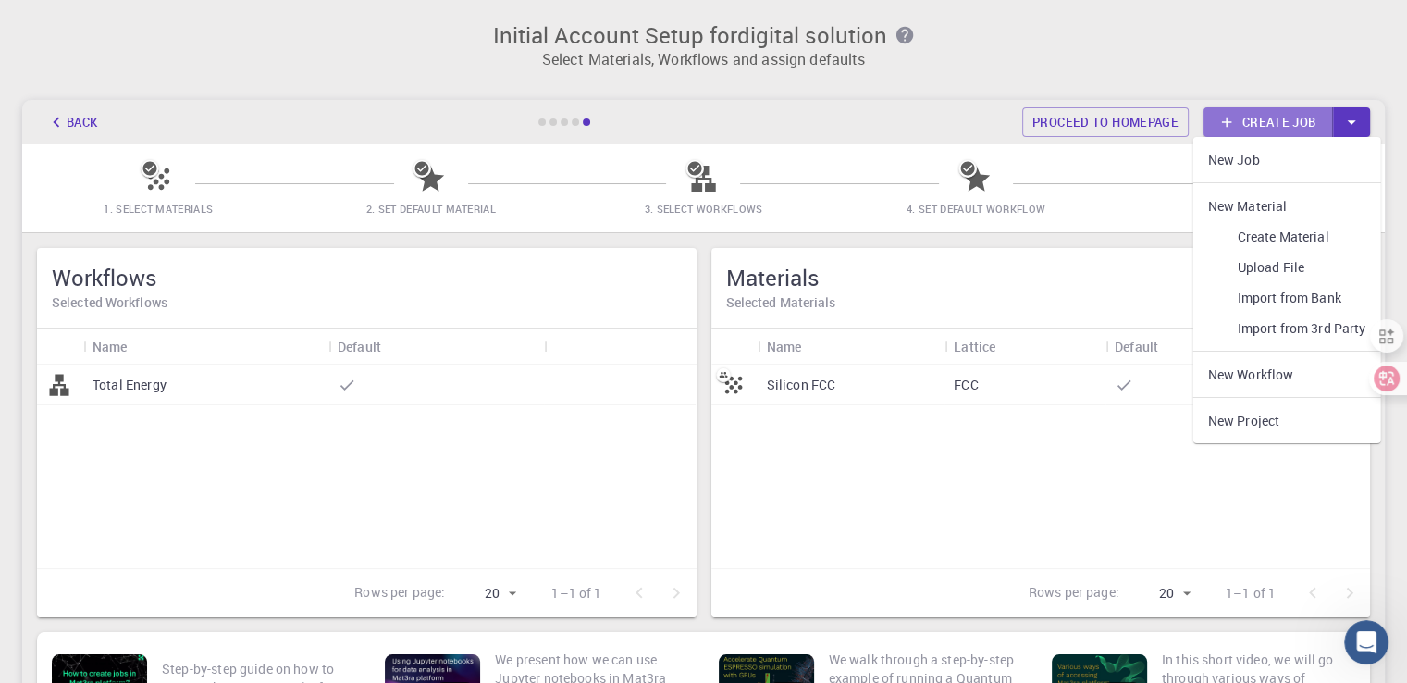
click at [1264, 119] on link "Create job" at bounding box center [1267, 122] width 129 height 30
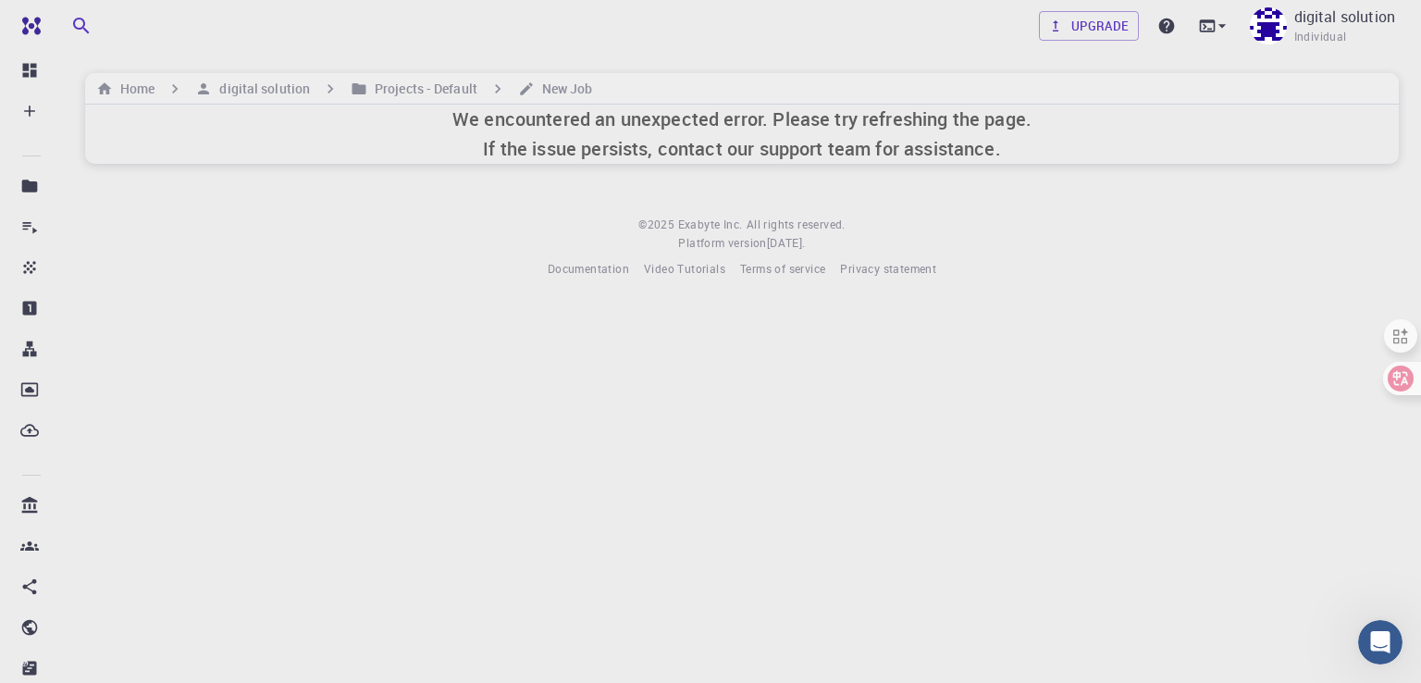
click at [351, 209] on div "Upgrade digital solution Individual Home digital solution Projects - Default Ne…" at bounding box center [742, 154] width 1358 height 308
click at [311, 122] on div "We encountered an unexpected error. Please try refreshing the page. If the issu…" at bounding box center [741, 134] width 1313 height 59
click at [439, 134] on div "We encountered an unexpected error. Please try refreshing the page. If the issu…" at bounding box center [741, 134] width 1313 height 59
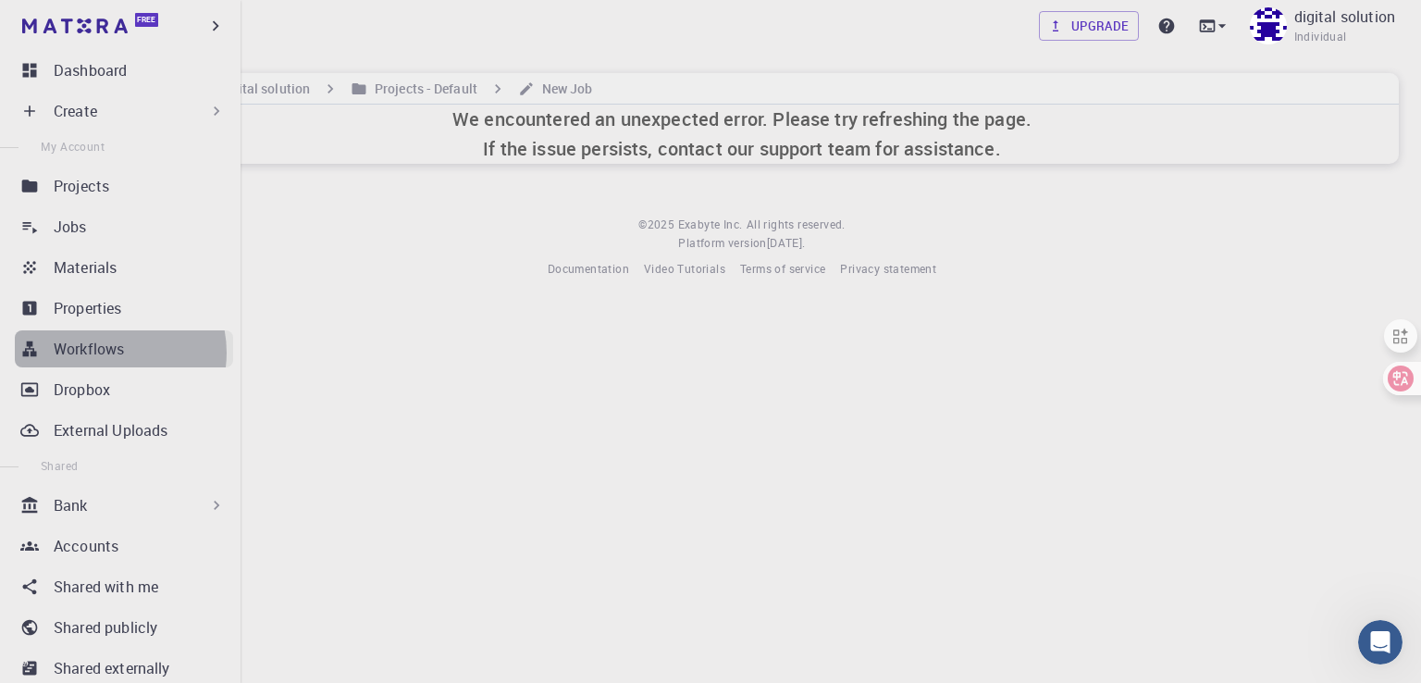
click at [108, 352] on p "Workflows" at bounding box center [89, 349] width 70 height 22
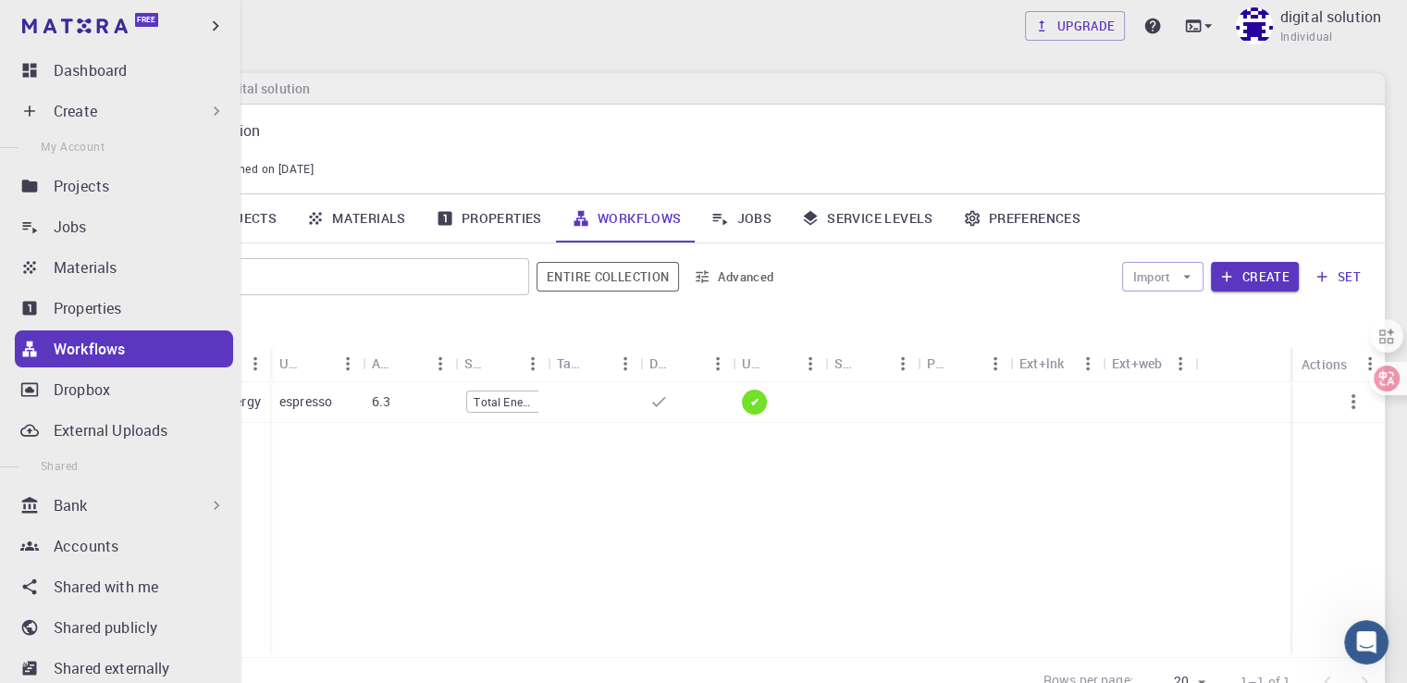
click at [32, 118] on icon at bounding box center [29, 111] width 18 height 18
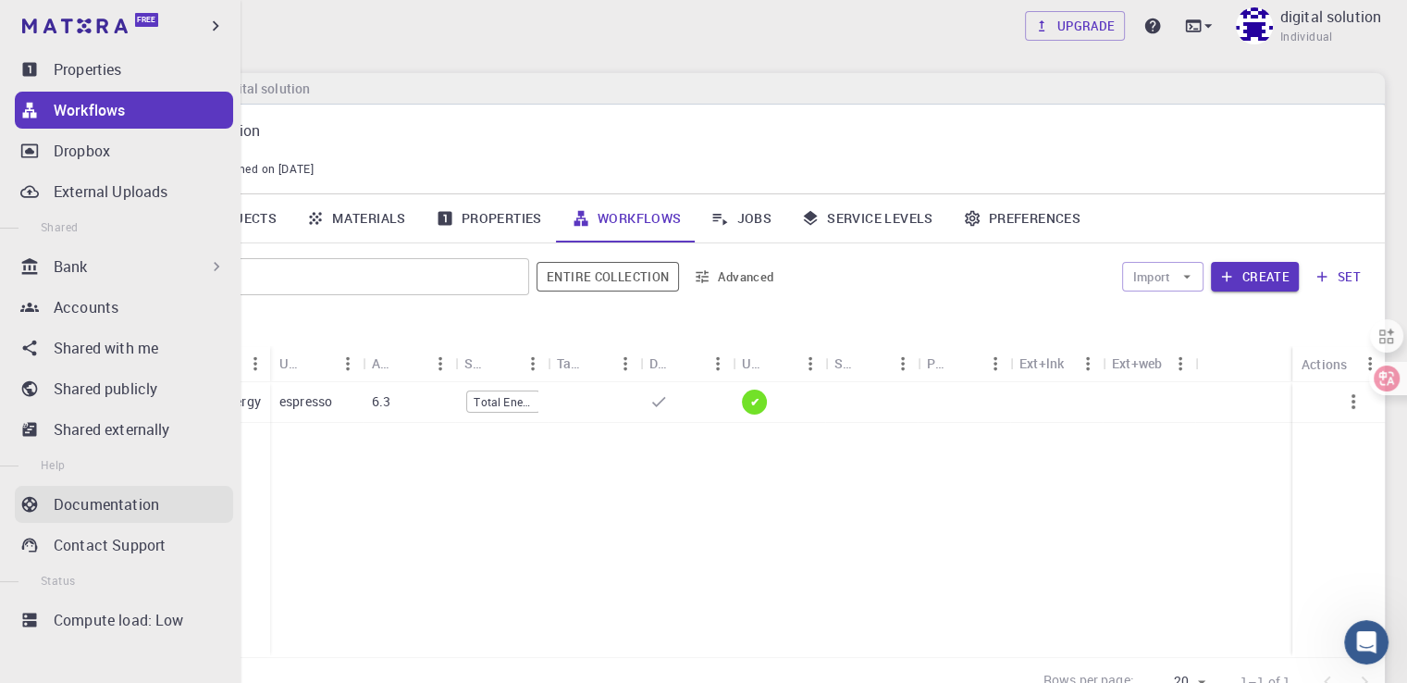
scroll to position [166, 0]
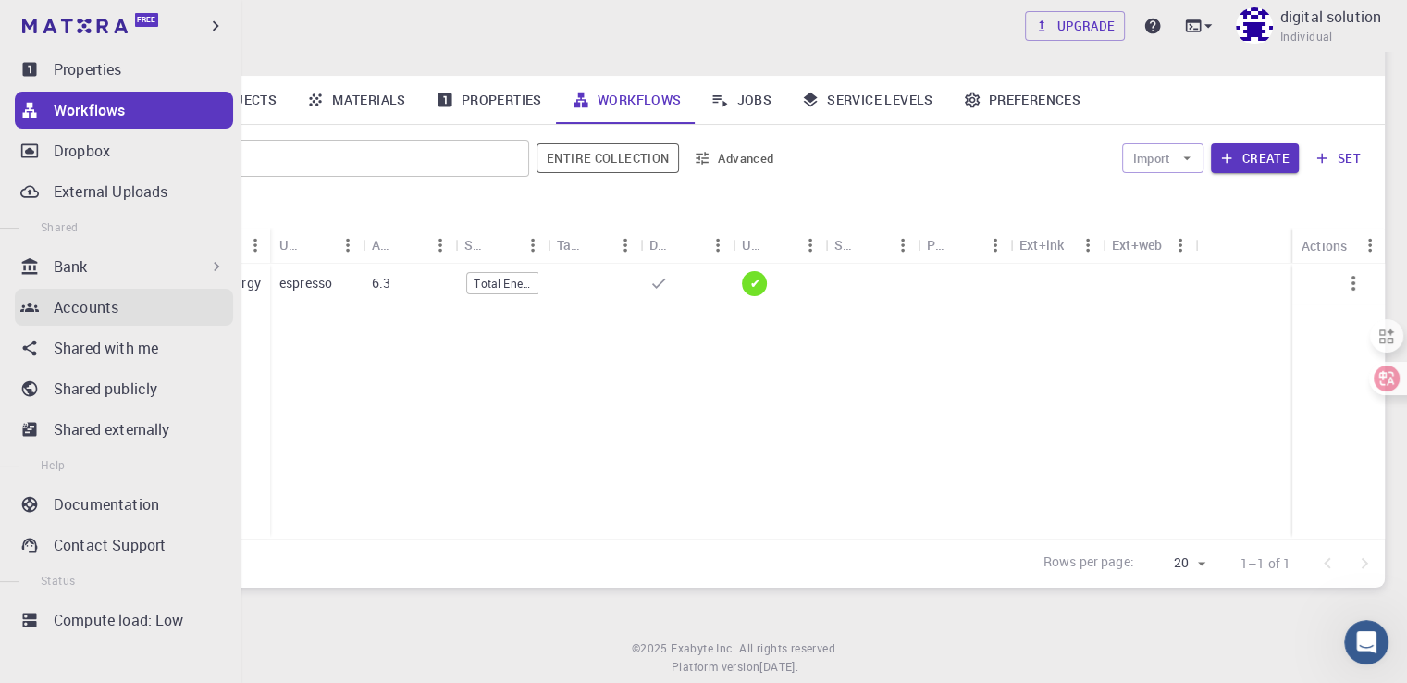
click at [110, 300] on p "Accounts" at bounding box center [86, 307] width 65 height 22
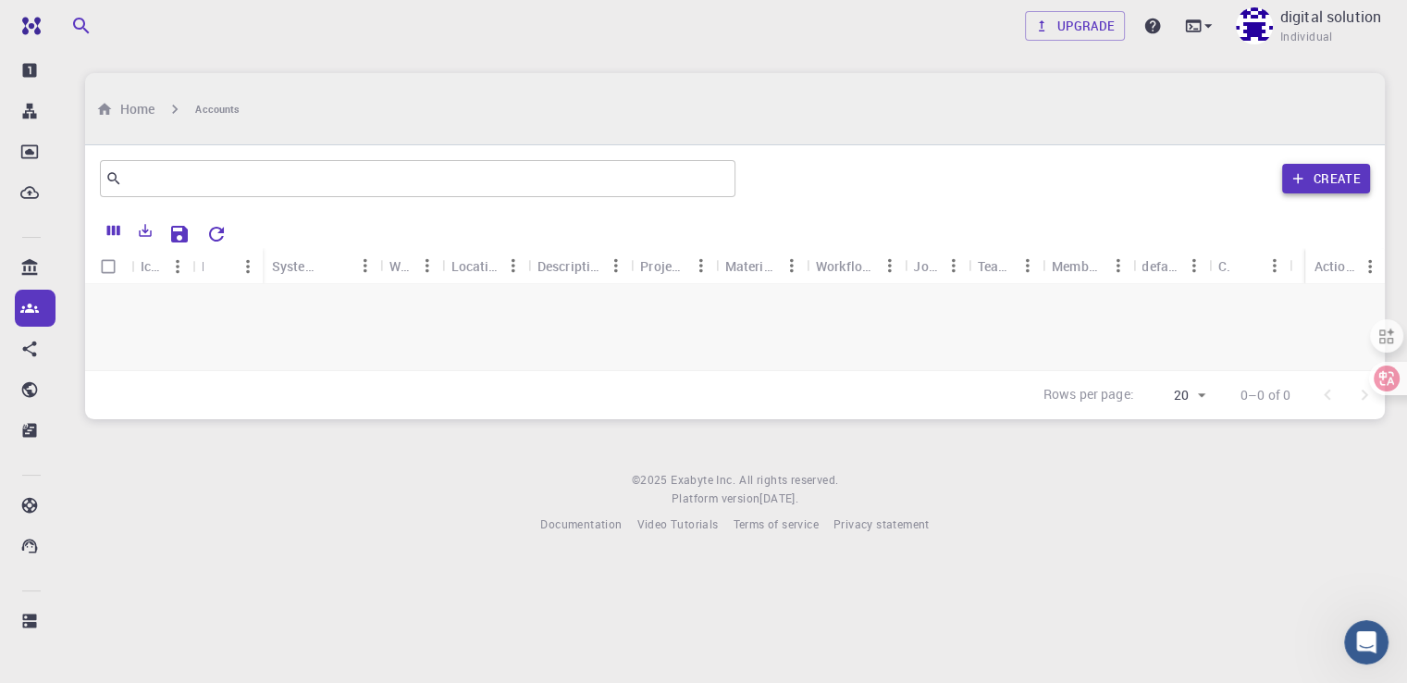
click at [1307, 164] on button "Create" at bounding box center [1326, 179] width 88 height 30
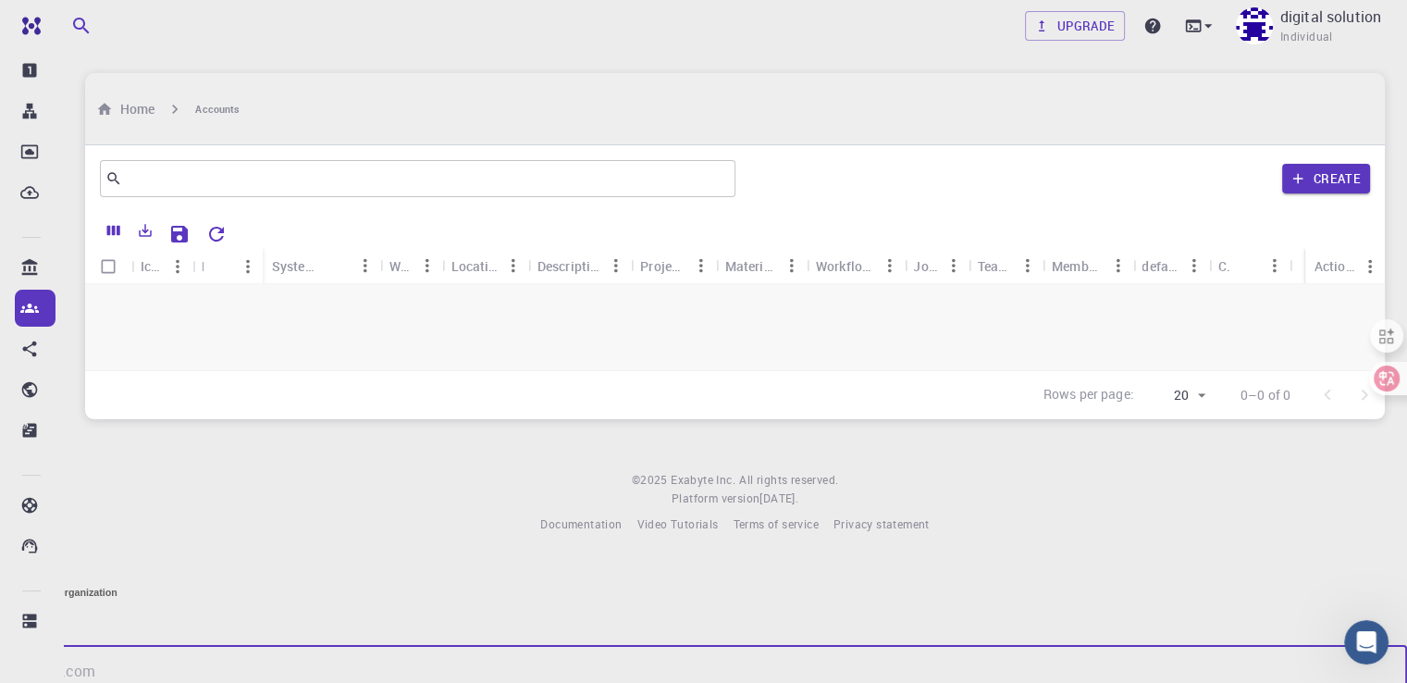
click at [615, 646] on input "Name*" at bounding box center [703, 672] width 1407 height 52
type input "gbgbg"
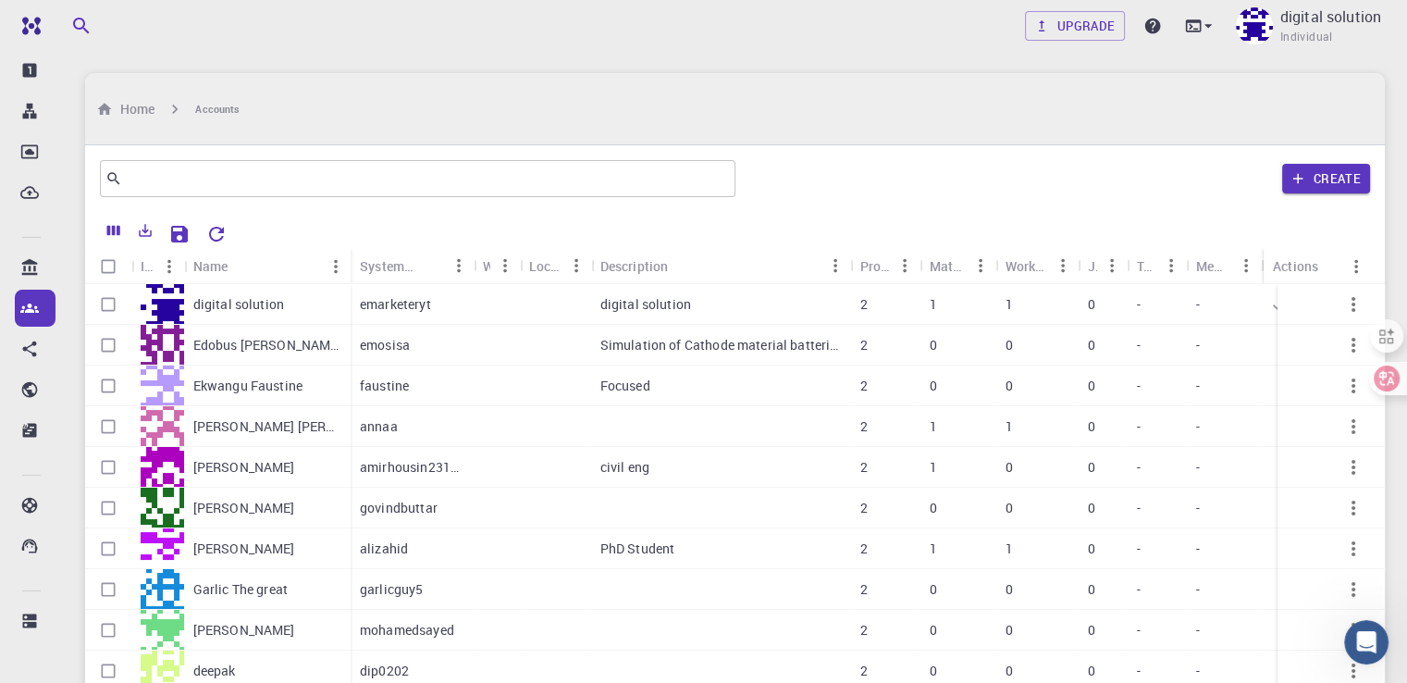
type input "[EMAIL_ADDRESS][DOMAIN_NAME]"
type input "jtht"
type input "tdtt"
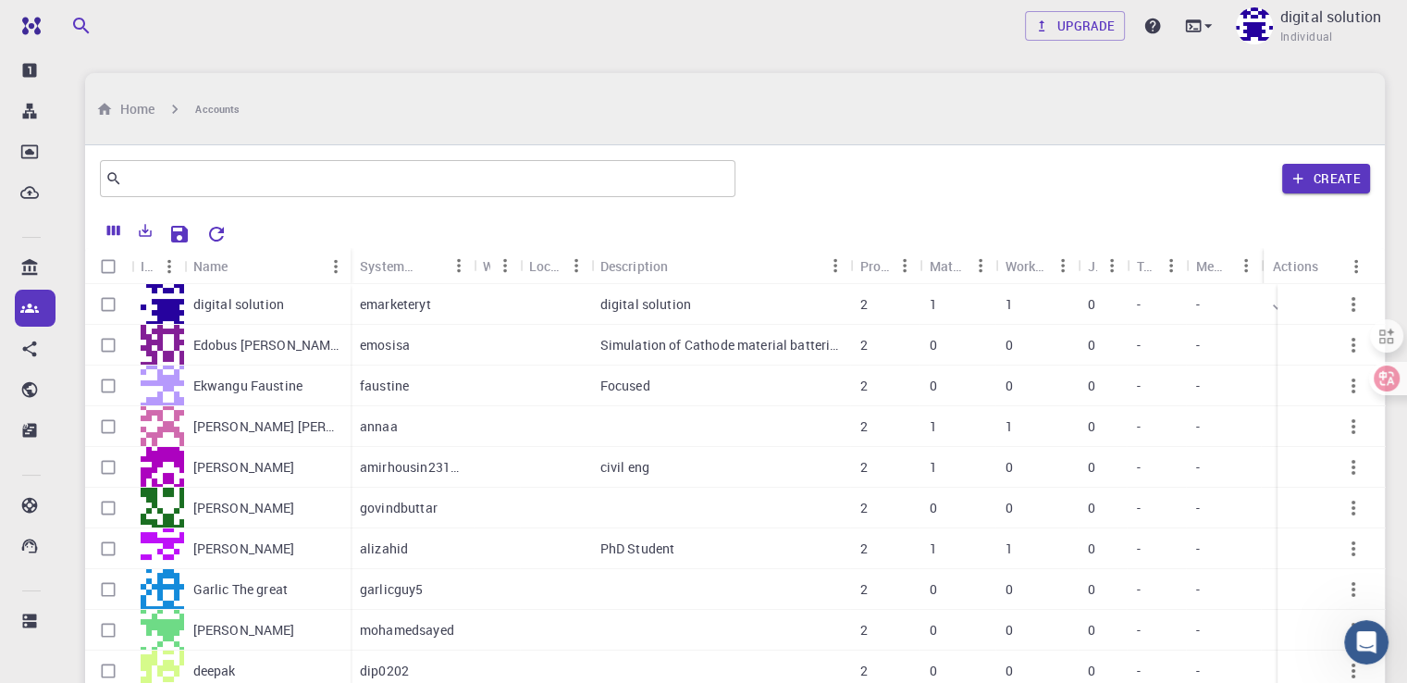
type input "tt"
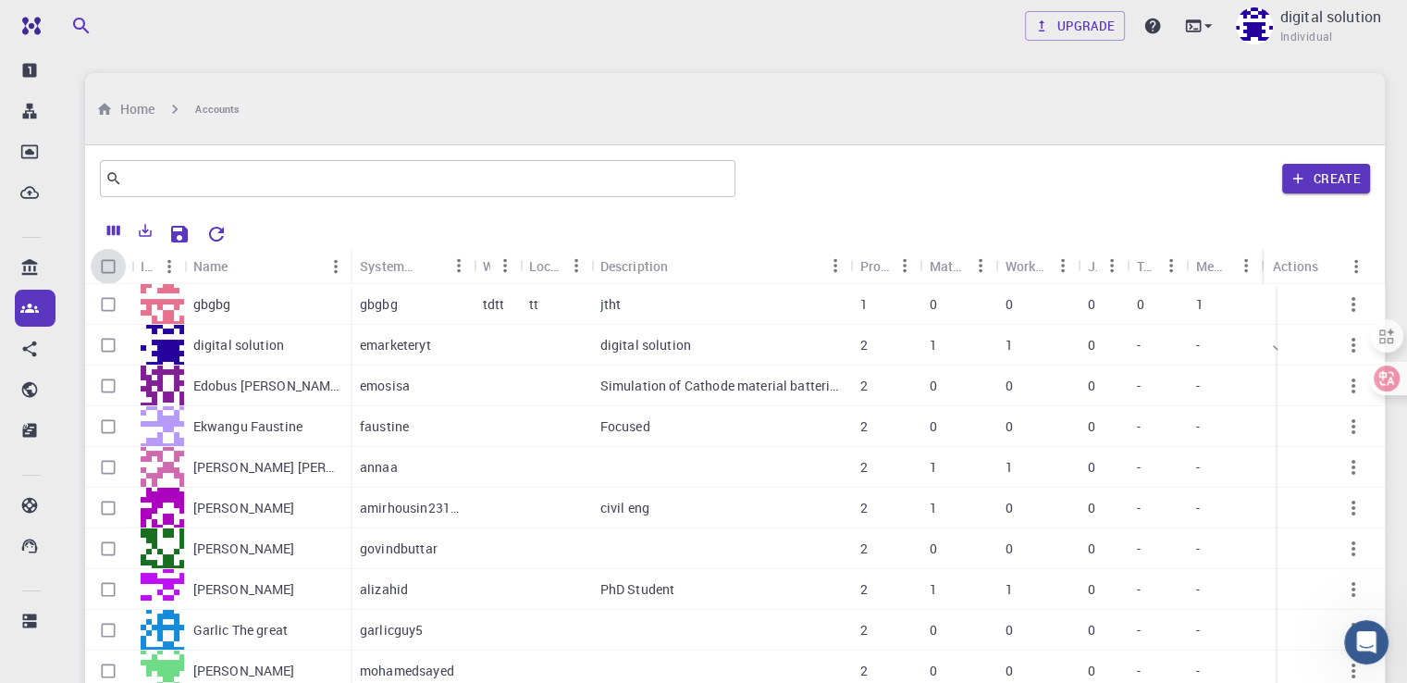
click at [114, 249] on input "Select all rows" at bounding box center [108, 266] width 35 height 35
checkbox input "true"
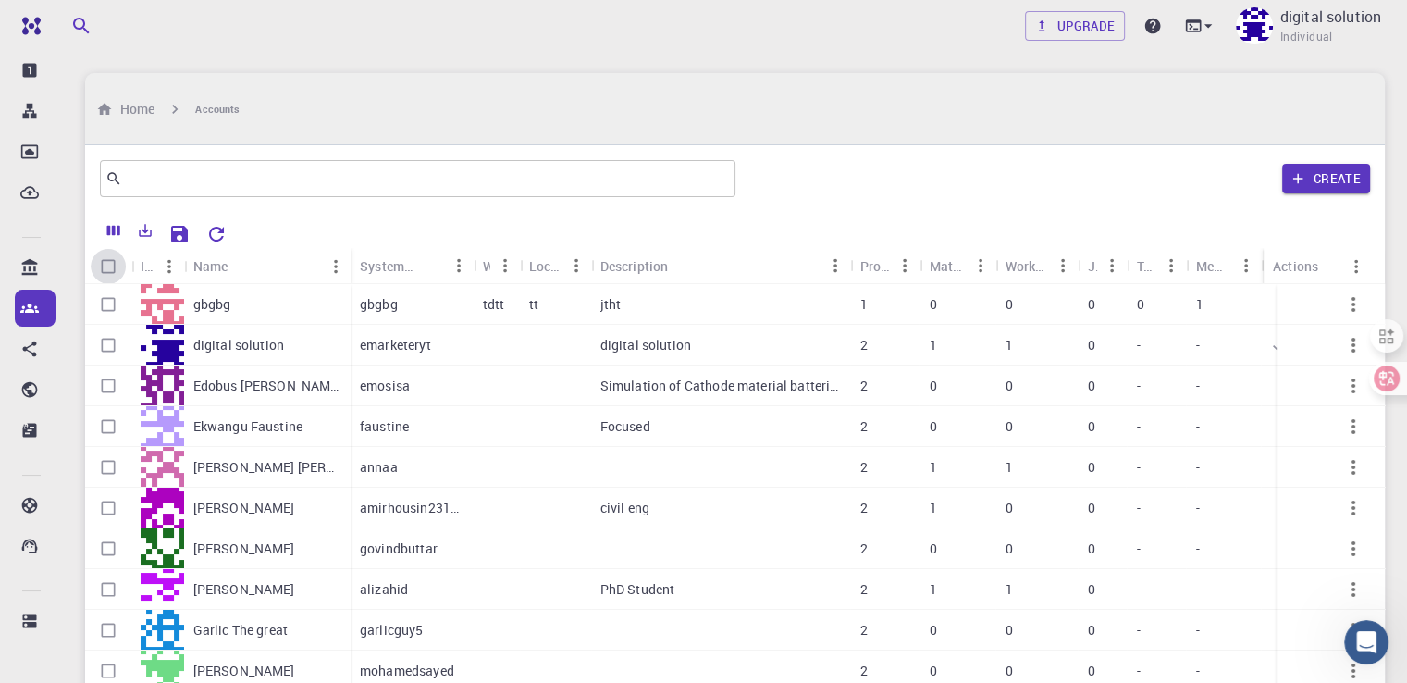
checkbox input "true"
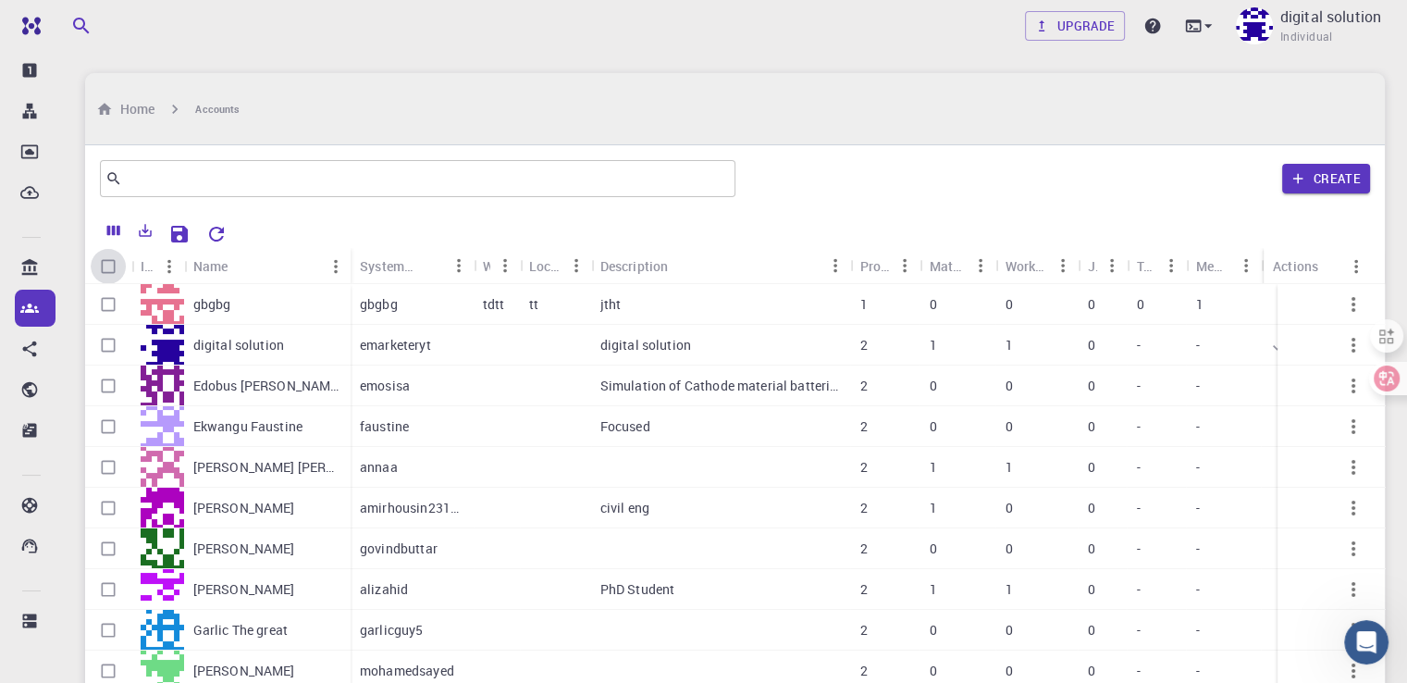
checkbox input "true"
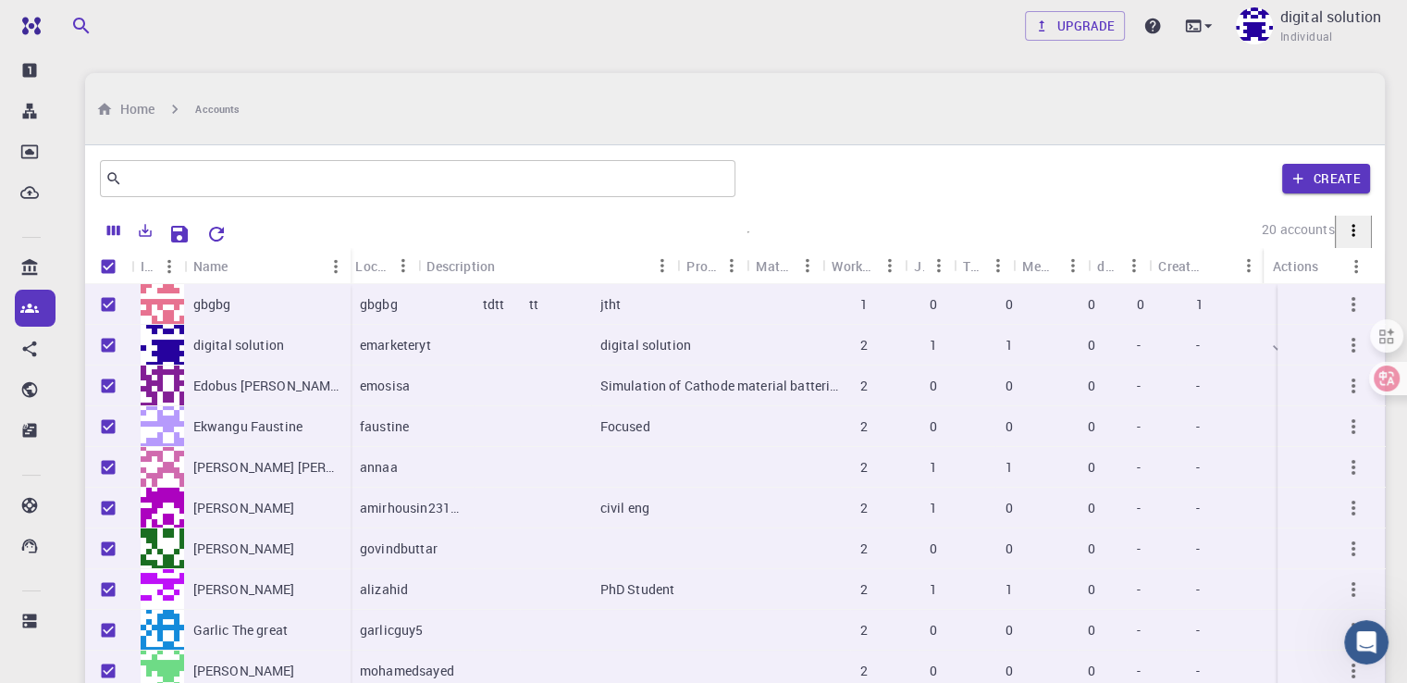
scroll to position [121, 173]
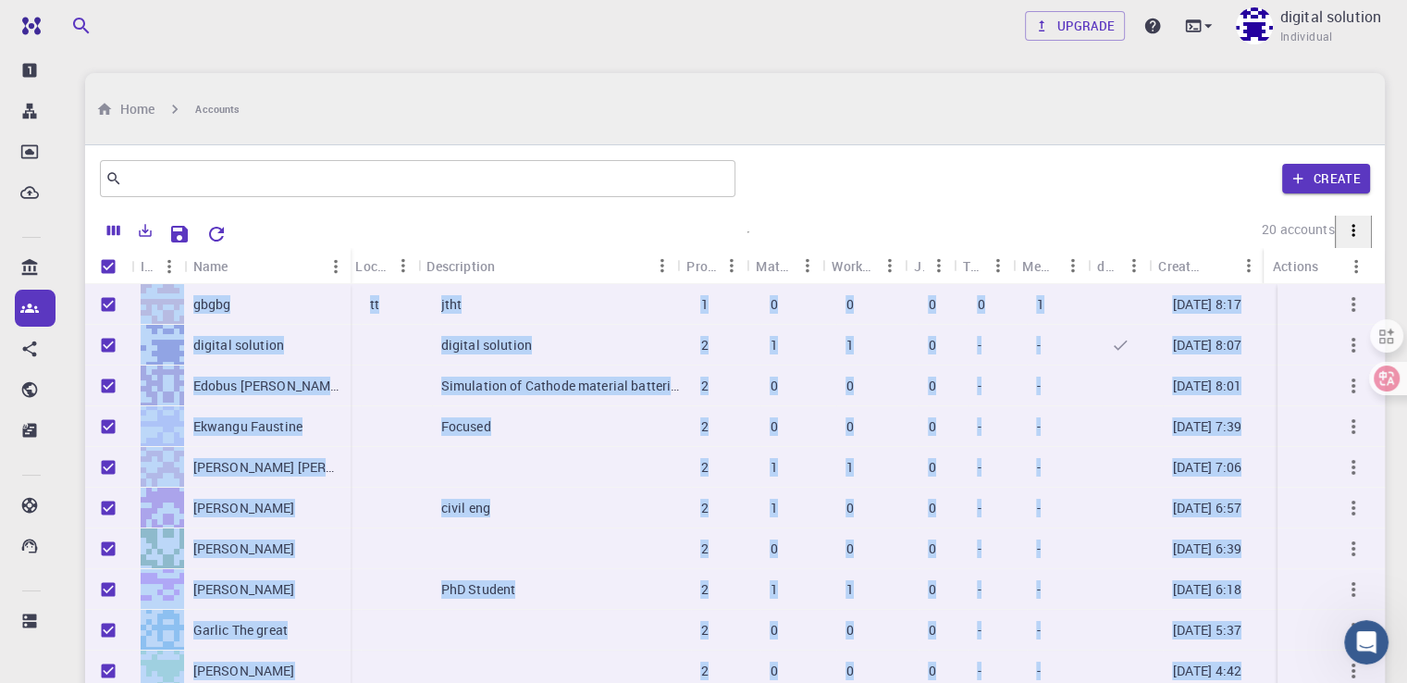
drag, startPoint x: 1144, startPoint y: 519, endPoint x: 1420, endPoint y: 469, distance: 280.1
click at [1407, 469] on html "Free Dashboard Create New Job New Material Create Material Upload File Import f…" at bounding box center [703, 645] width 1407 height 1291
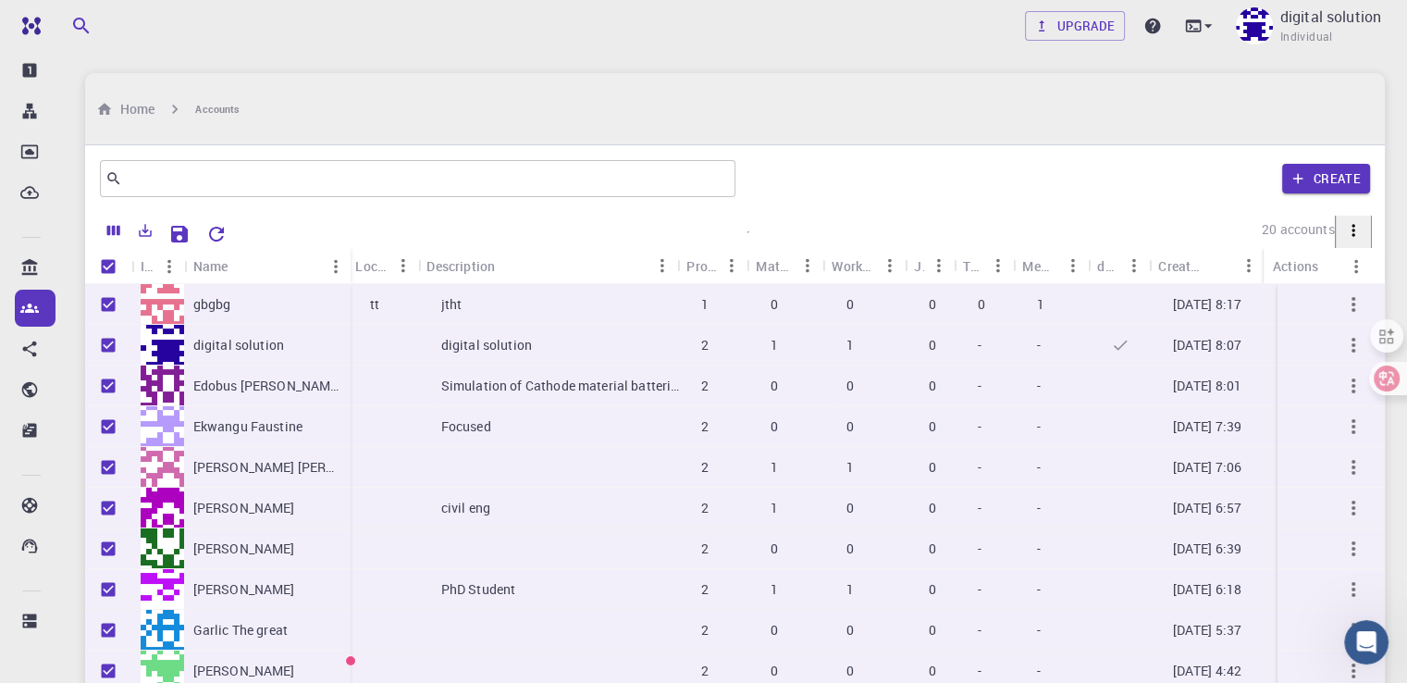
click at [873, 165] on div "​ Create" at bounding box center [734, 178] width 1299 height 67
click at [1295, 170] on icon "button" at bounding box center [1297, 178] width 17 height 17
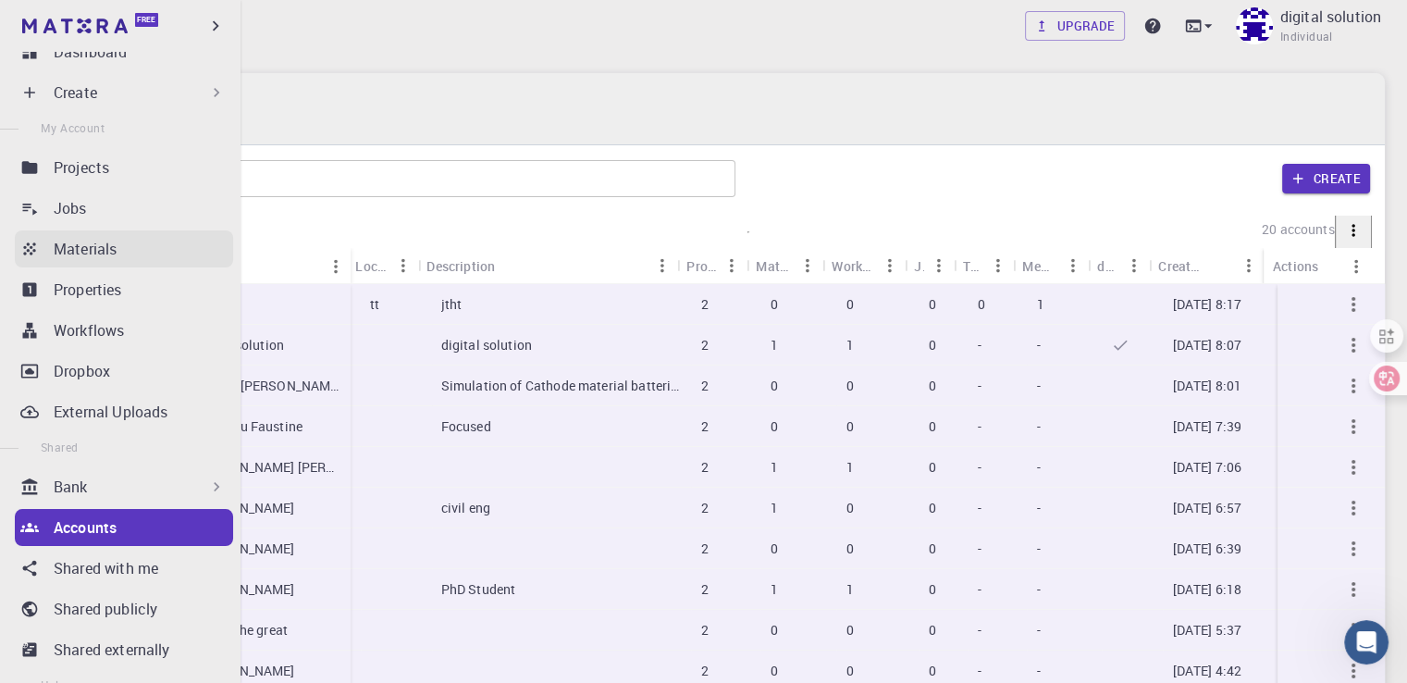
scroll to position [0, 0]
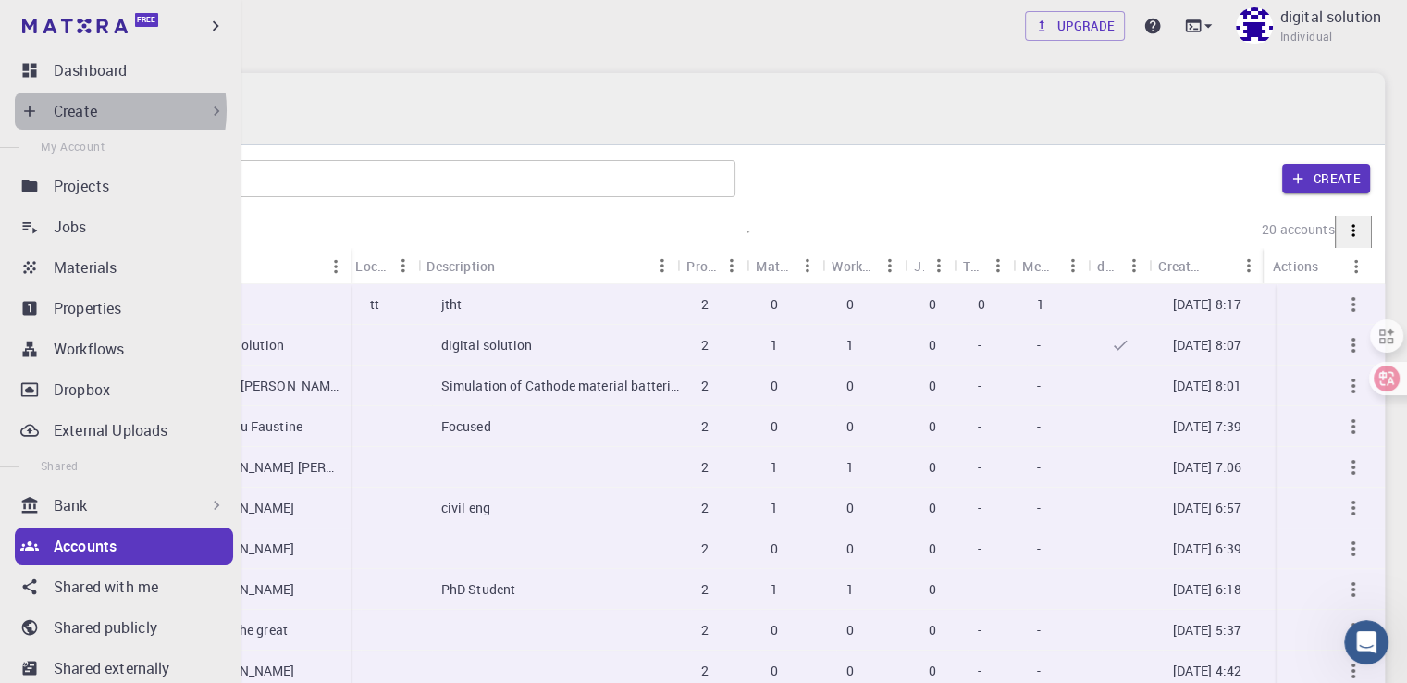
click at [100, 110] on div "Create" at bounding box center [140, 111] width 172 height 22
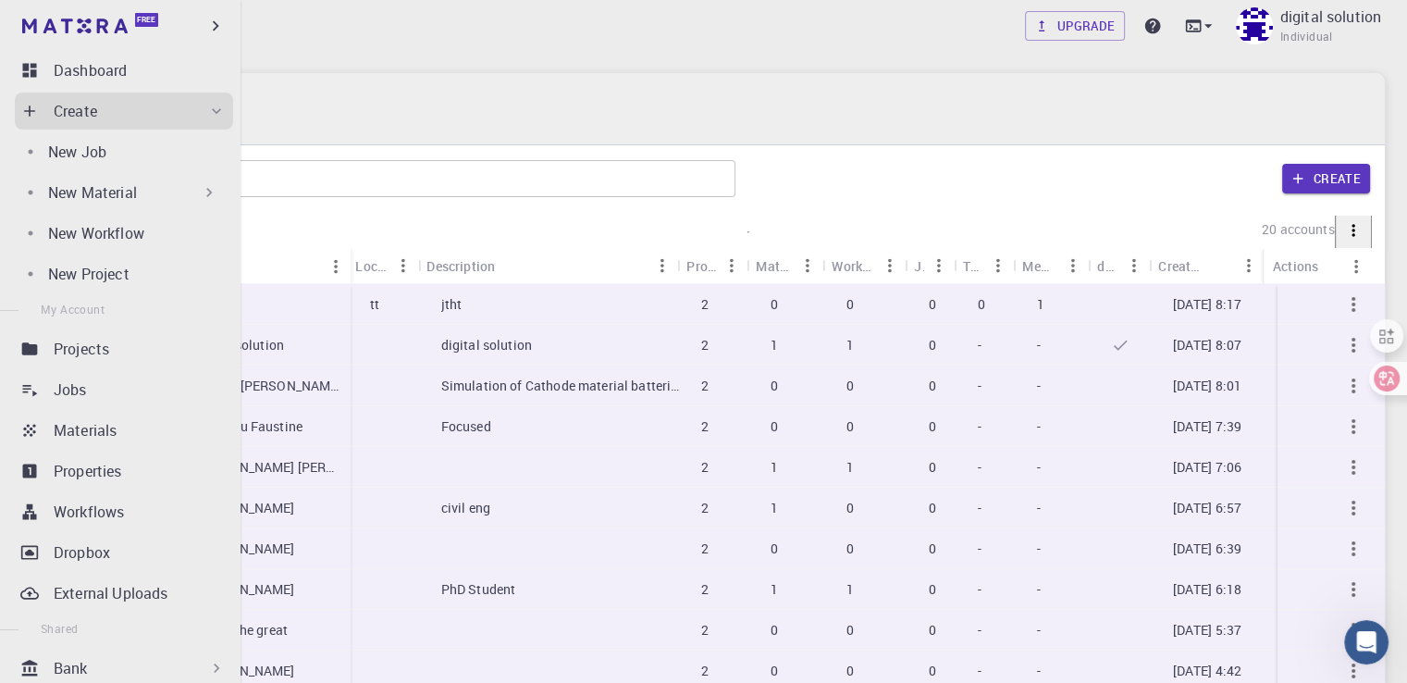
click at [141, 204] on div "New Material" at bounding box center [120, 192] width 211 height 37
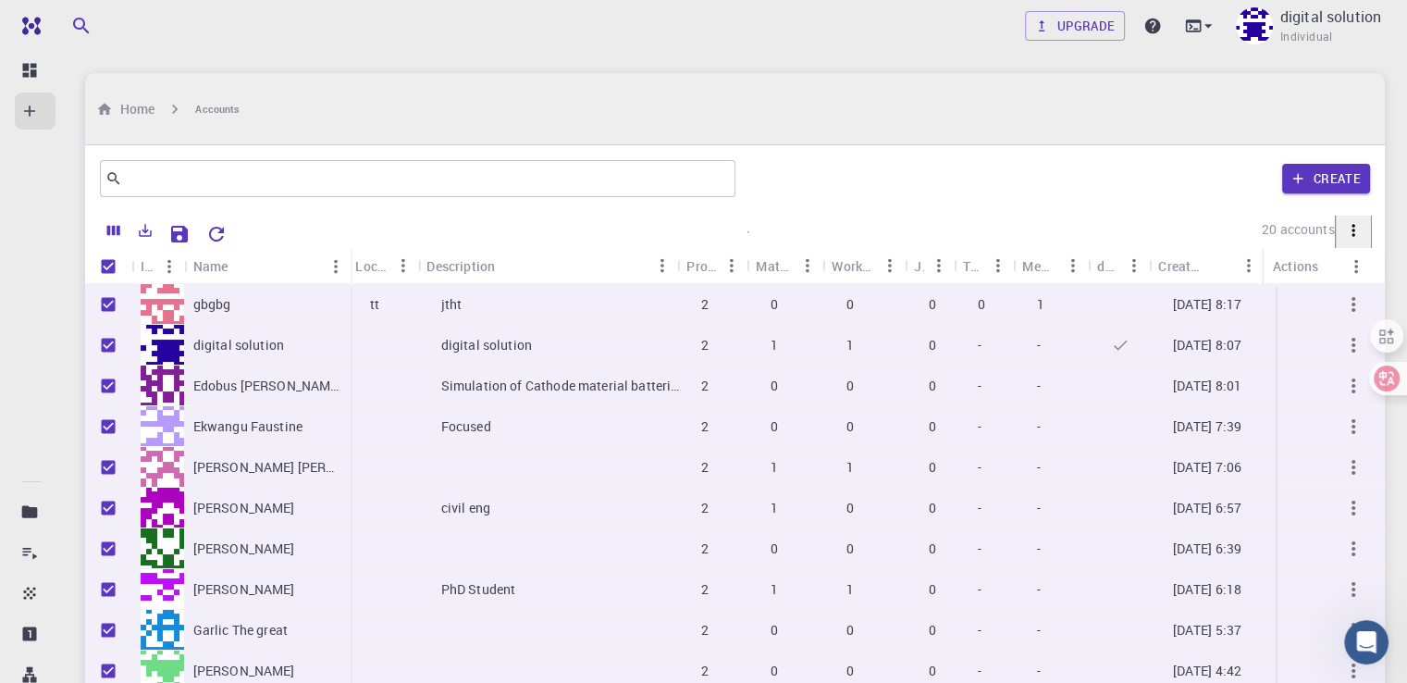
click at [1188, 156] on div "Create" at bounding box center [1056, 178] width 627 height 44
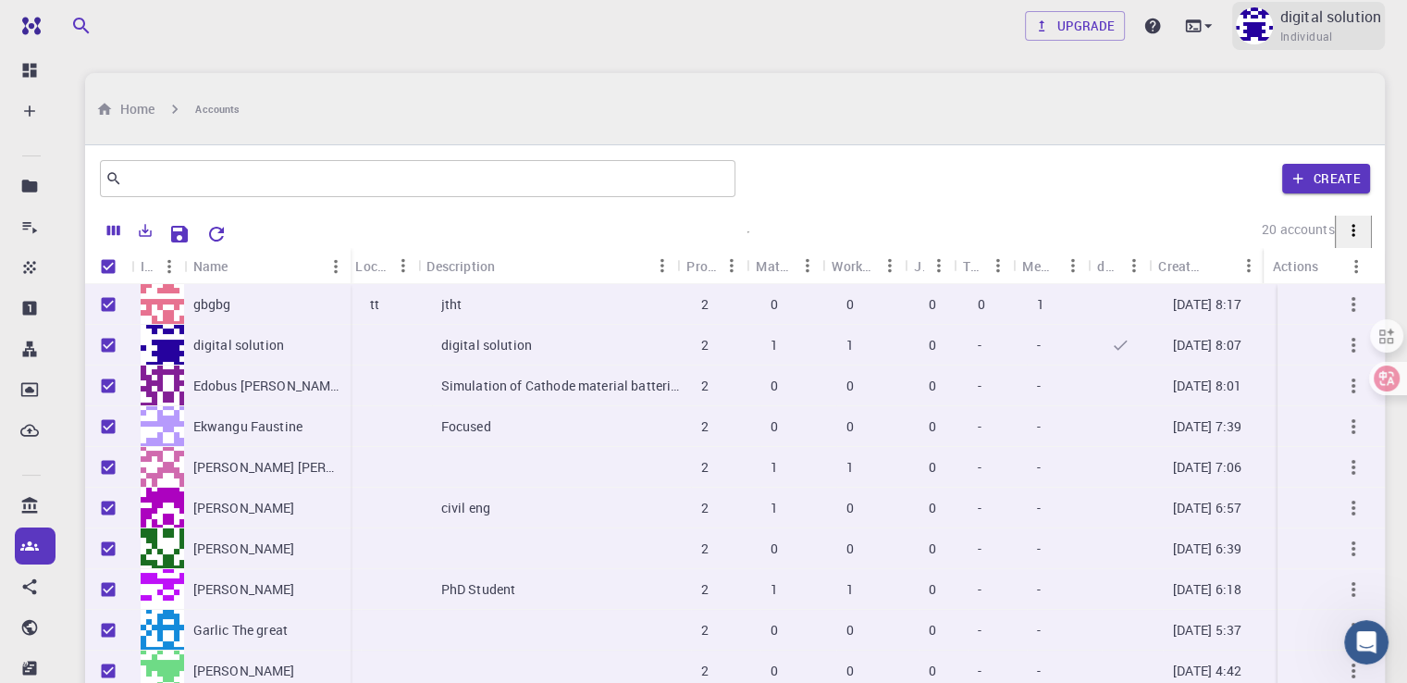
click at [1355, 4] on div "digital solution Individual" at bounding box center [1308, 26] width 153 height 48
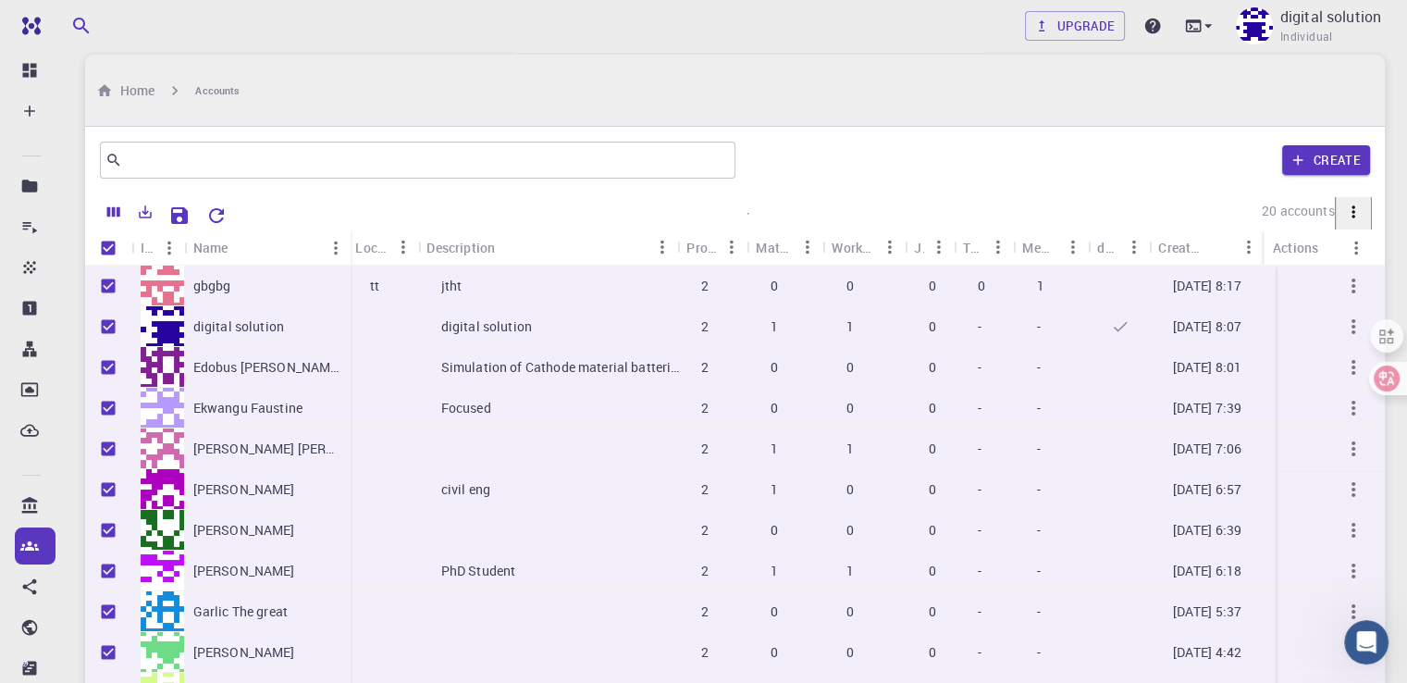
scroll to position [29, 0]
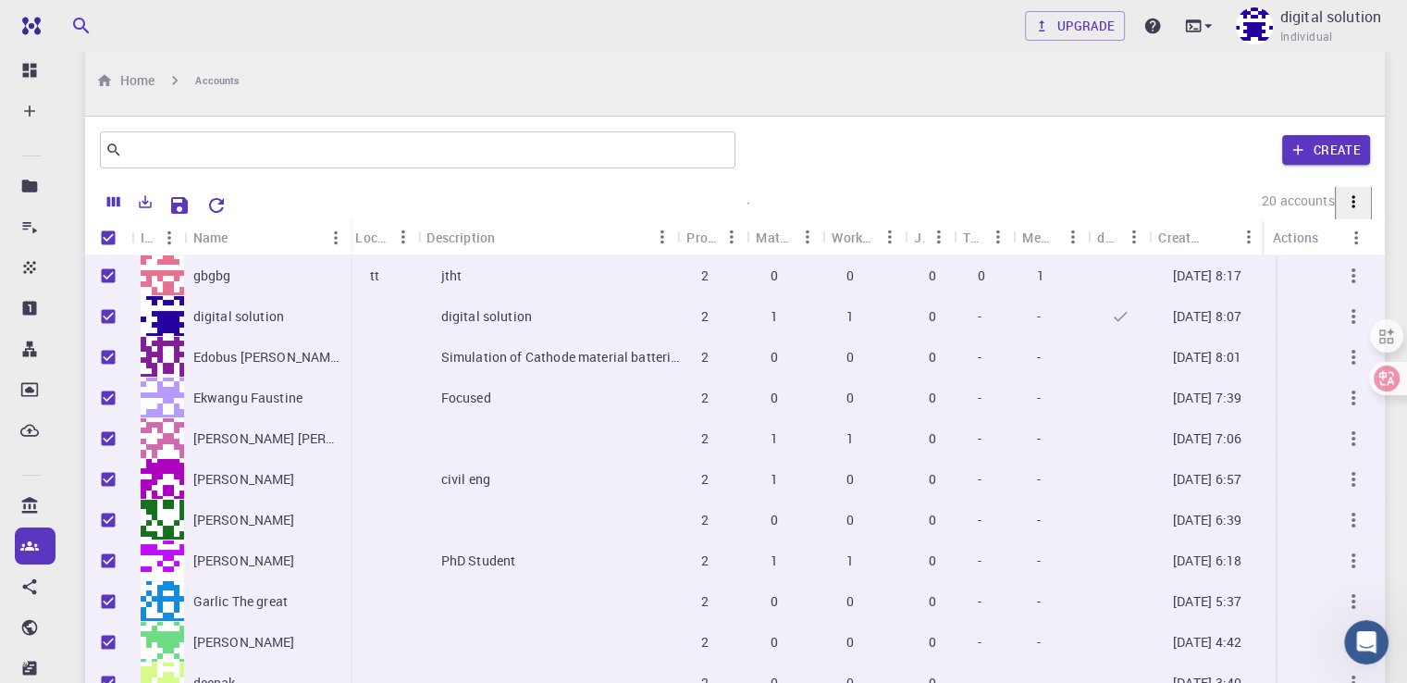
drag, startPoint x: 685, startPoint y: 353, endPoint x: 710, endPoint y: 319, distance: 42.4
click at [1328, 18] on p "digital solution" at bounding box center [1330, 17] width 101 height 22
